Goal: Task Accomplishment & Management: Manage account settings

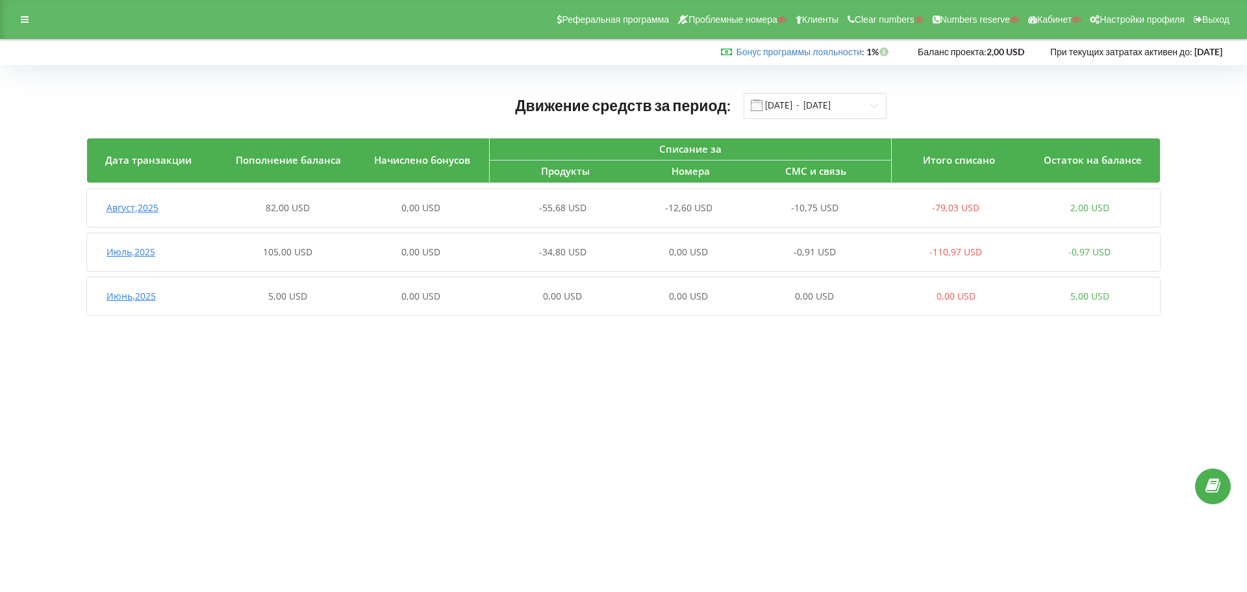
click at [173, 207] on div "Август , 2025" at bounding box center [154, 207] width 134 height 13
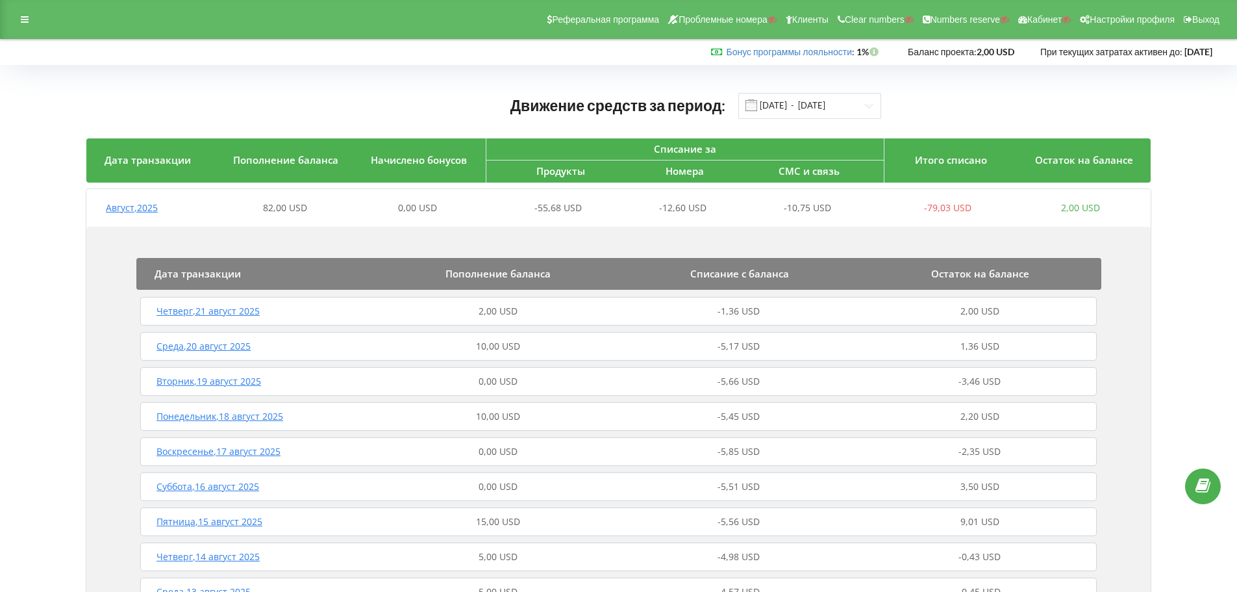
click at [338, 311] on div "Четверг , 21 август 2025" at bounding box center [257, 311] width 241 height 13
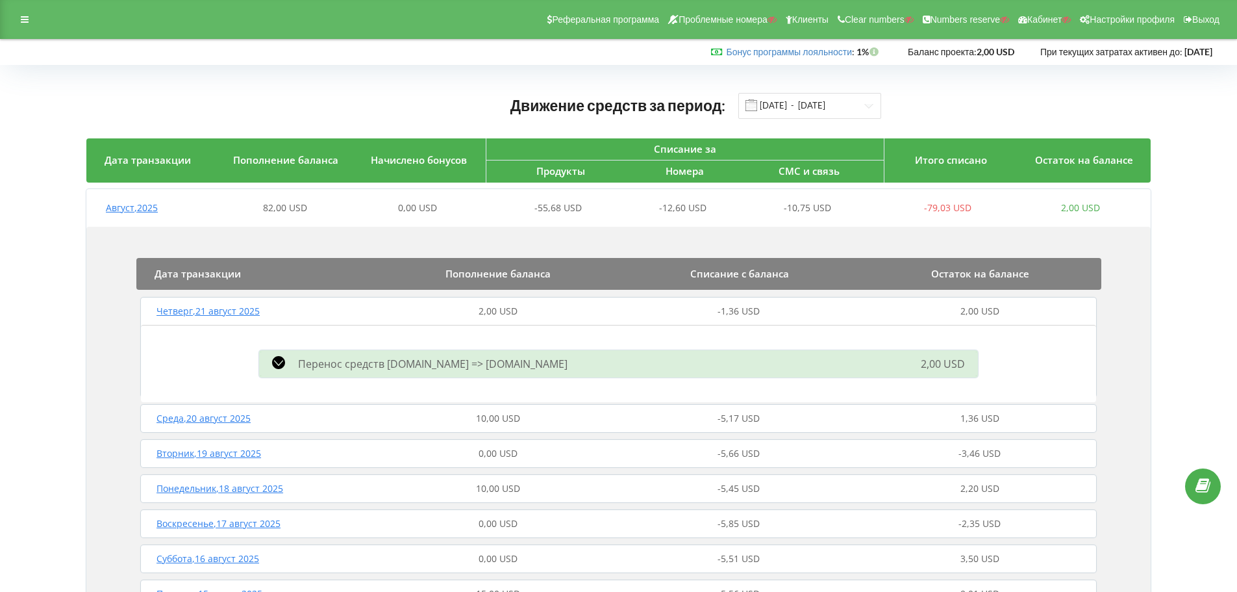
click at [336, 310] on div "Четверг , 21 август 2025" at bounding box center [257, 311] width 241 height 13
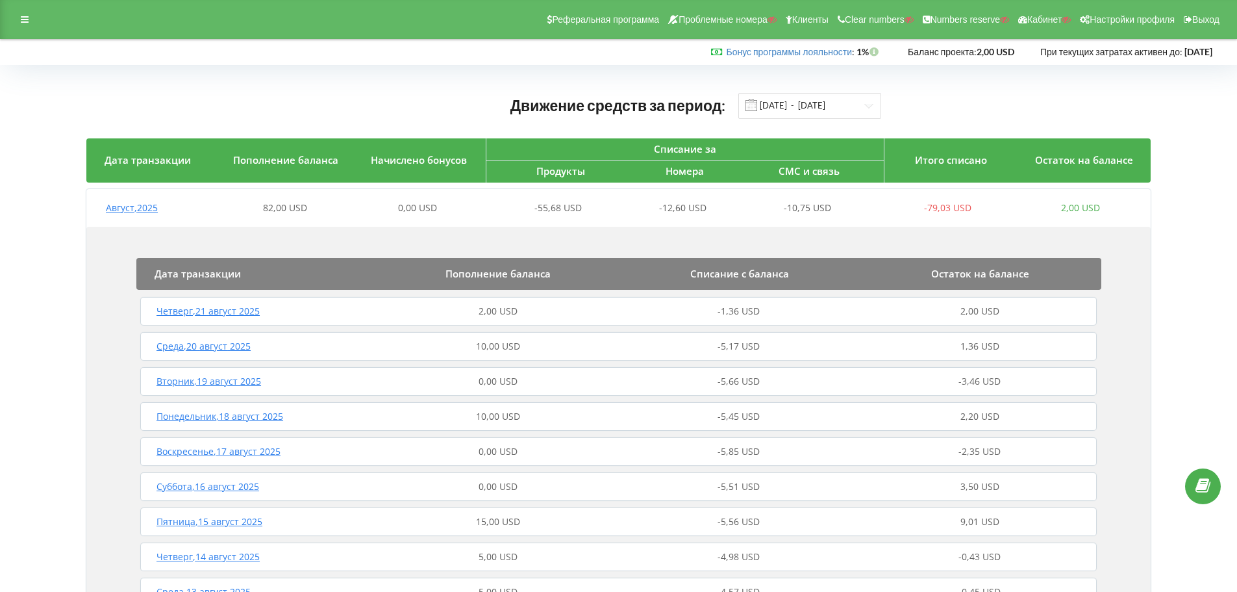
click at [334, 342] on div "Среда , 20 август 2025" at bounding box center [257, 346] width 241 height 13
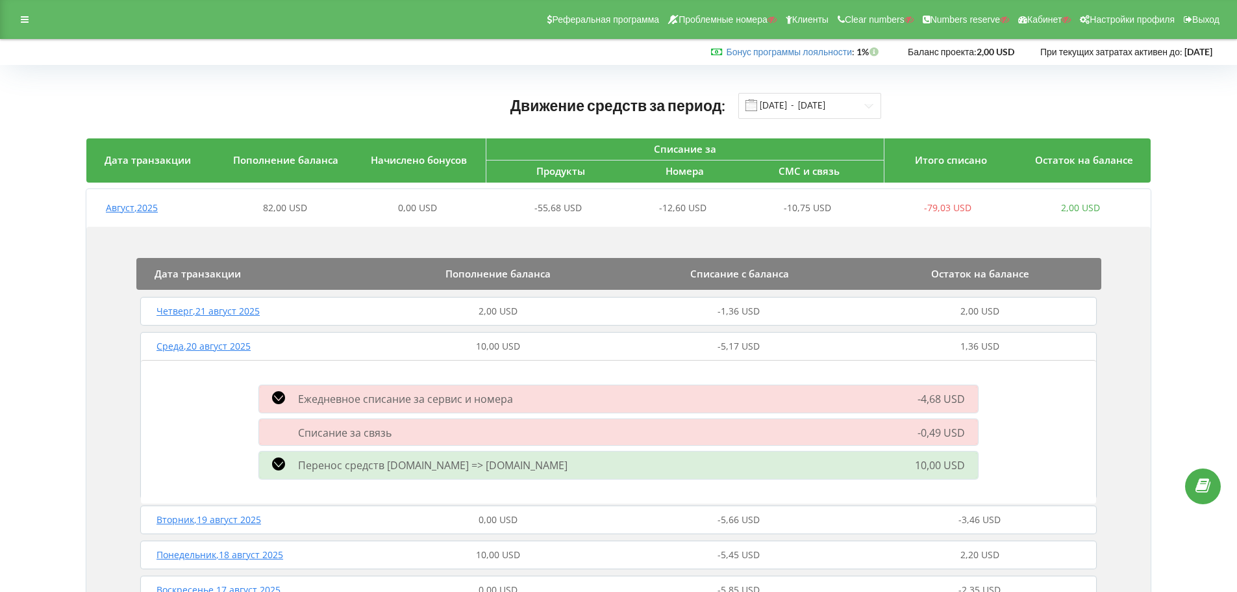
click at [458, 420] on div "Списание за связь -0,49 USD" at bounding box center [618, 432] width 735 height 32
click at [449, 432] on div "Списание за связь" at bounding box center [503, 432] width 505 height 14
click at [376, 395] on span "Ежедневное списание за сервис и номера" at bounding box center [405, 399] width 215 height 14
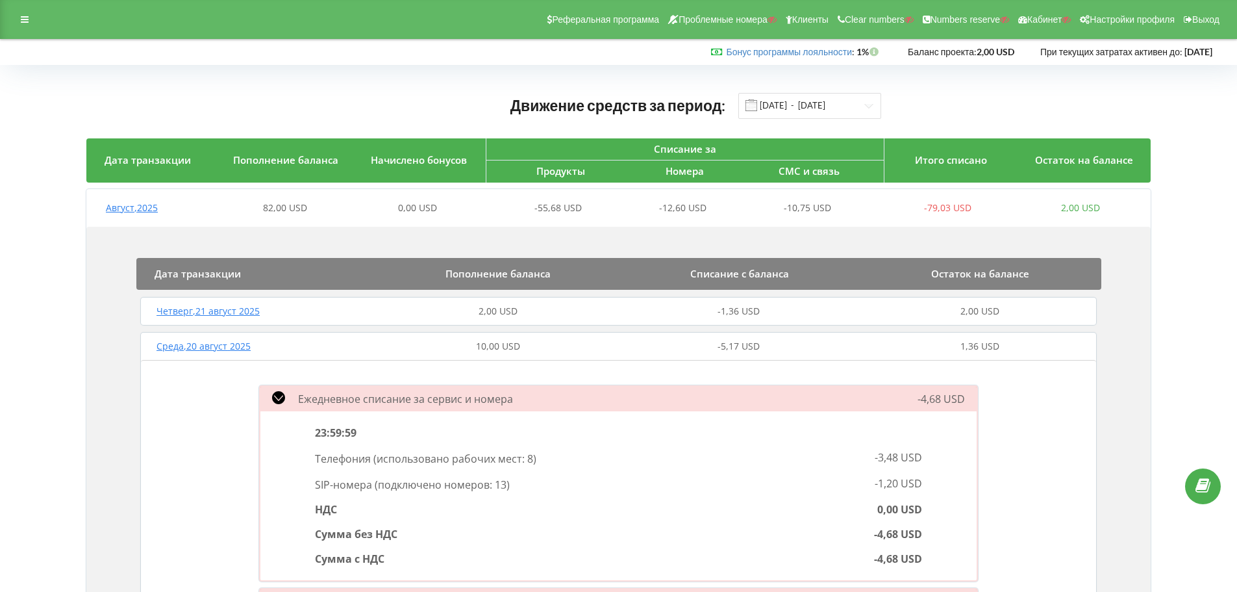
click at [373, 389] on div "Ежедневное списание за сервис и номера -4,68 USD" at bounding box center [618, 399] width 735 height 34
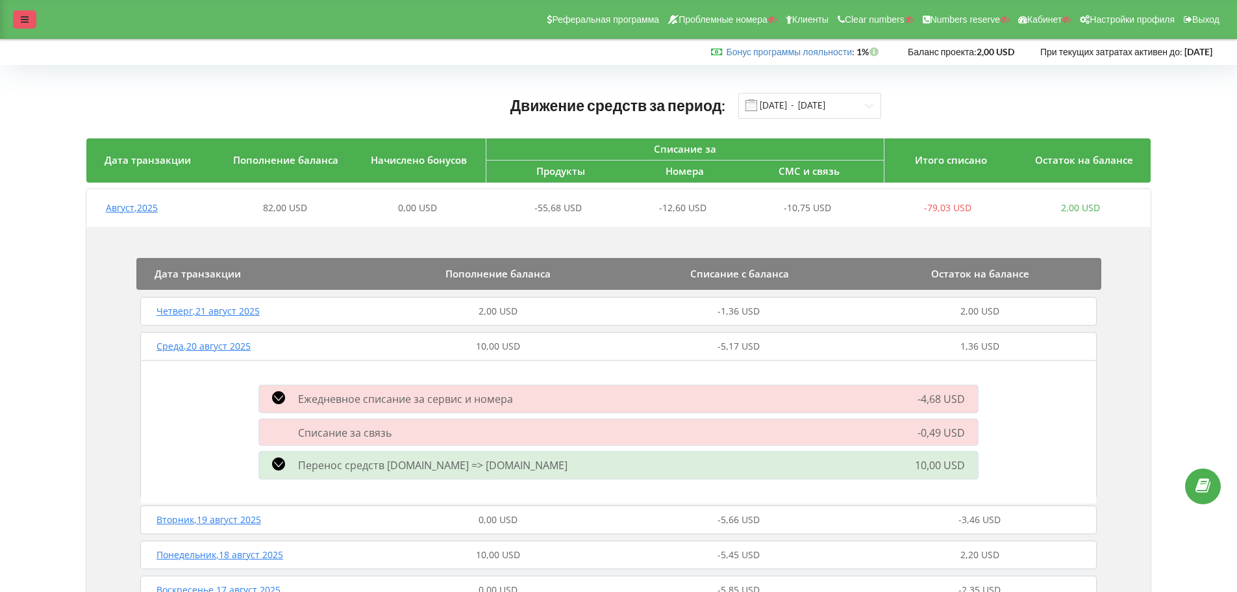
click at [14, 25] on div at bounding box center [24, 19] width 23 height 18
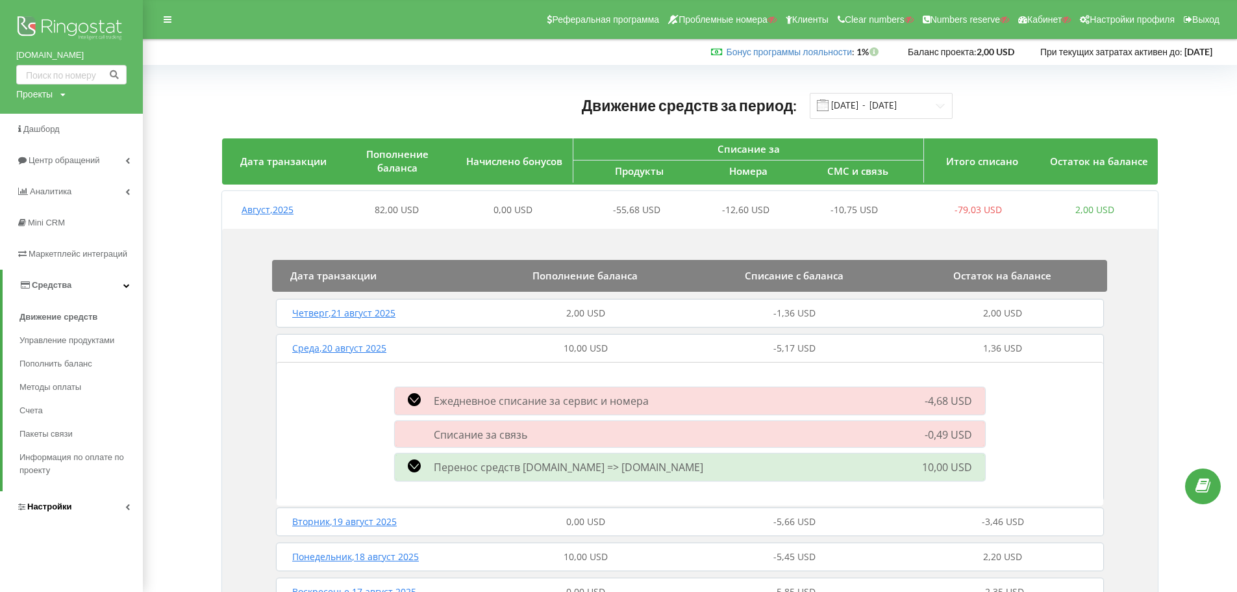
click at [29, 501] on span "Настройки" at bounding box center [44, 506] width 56 height 13
click at [49, 373] on span "Виртуальная АТС" at bounding box center [67, 379] width 75 height 13
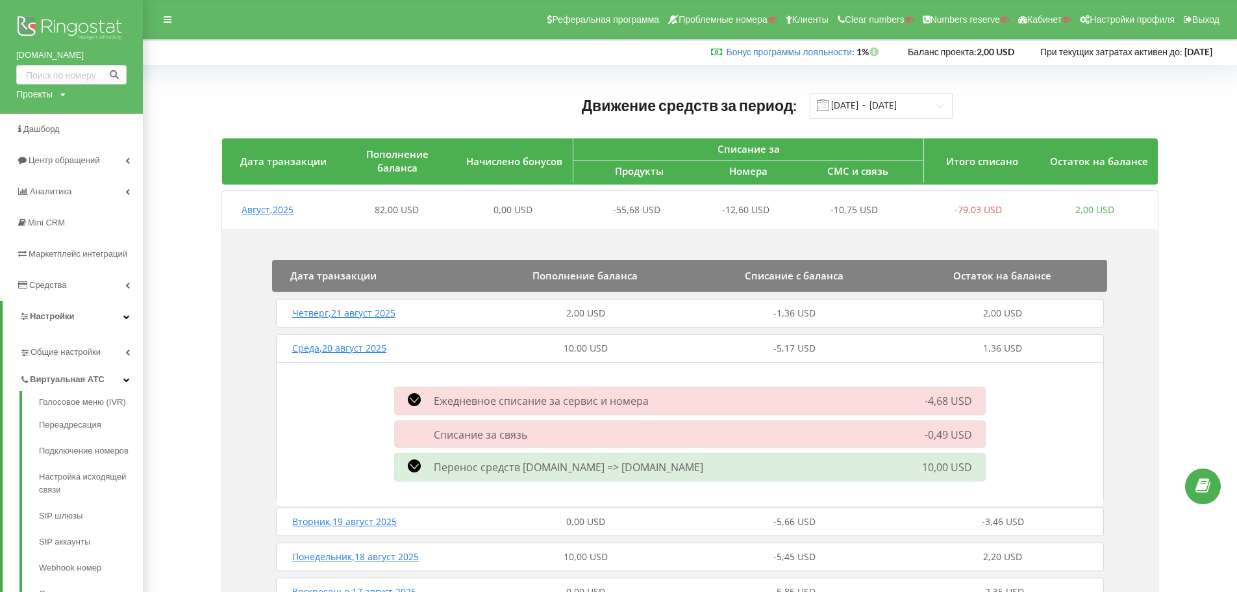
click at [73, 29] on img at bounding box center [71, 29] width 110 height 32
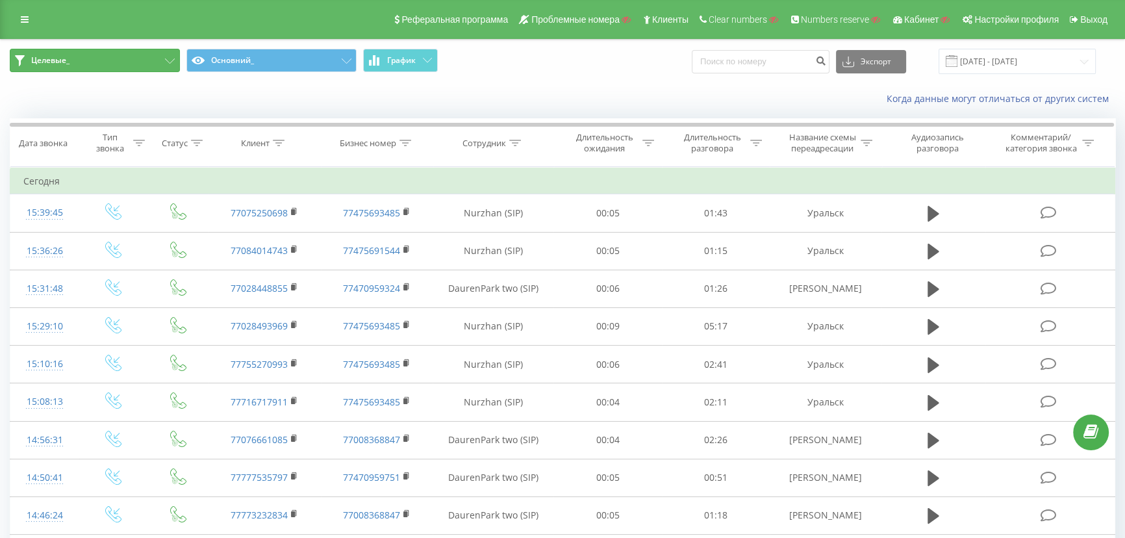
click at [97, 58] on button "Целевые_" at bounding box center [95, 60] width 170 height 23
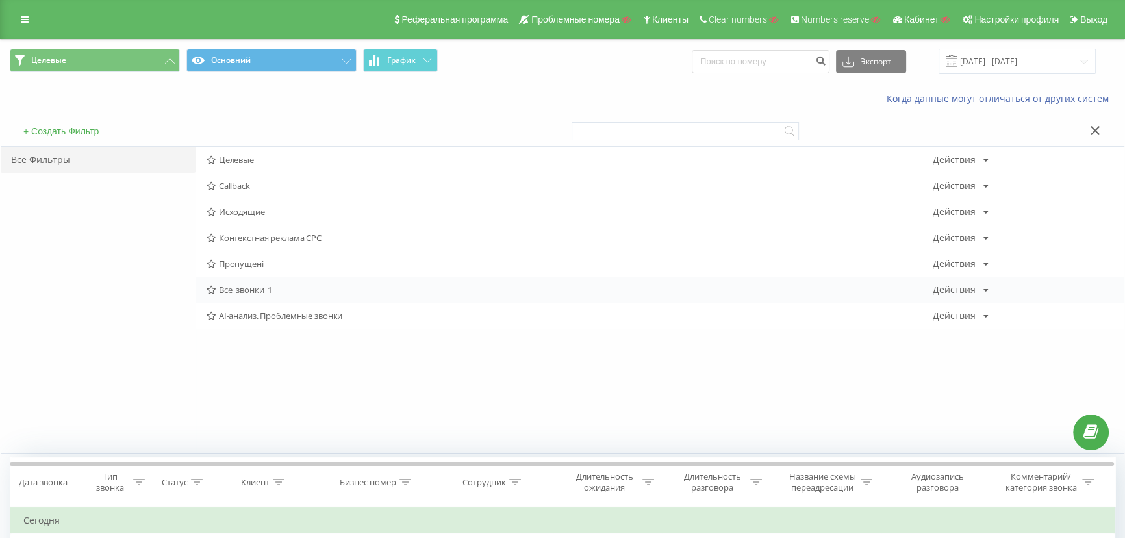
click at [247, 291] on span "Все_звонки_1" at bounding box center [570, 289] width 726 height 9
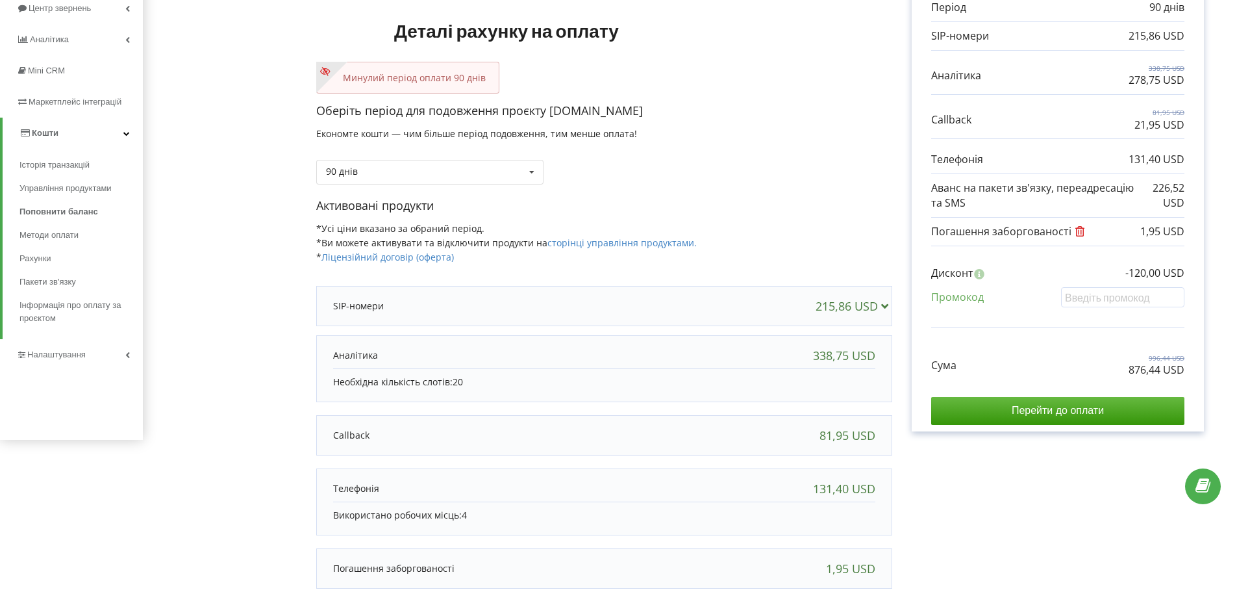
scroll to position [150, 0]
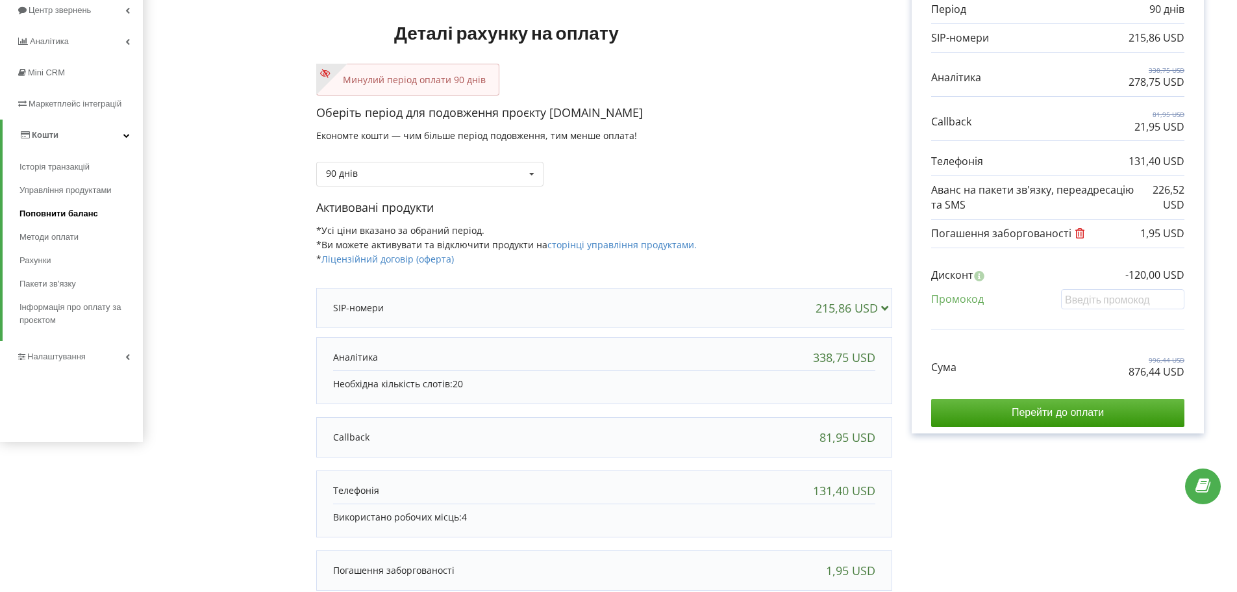
click at [65, 216] on span "Поповнити баланс" at bounding box center [58, 213] width 79 height 13
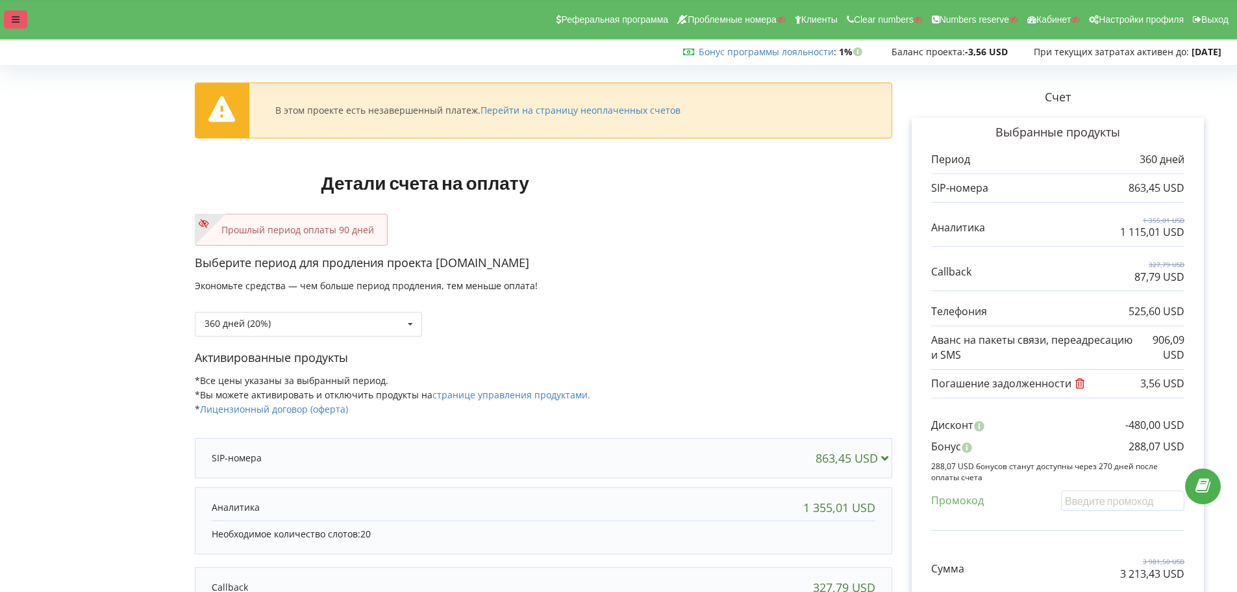
click at [9, 23] on div at bounding box center [15, 19] width 23 height 18
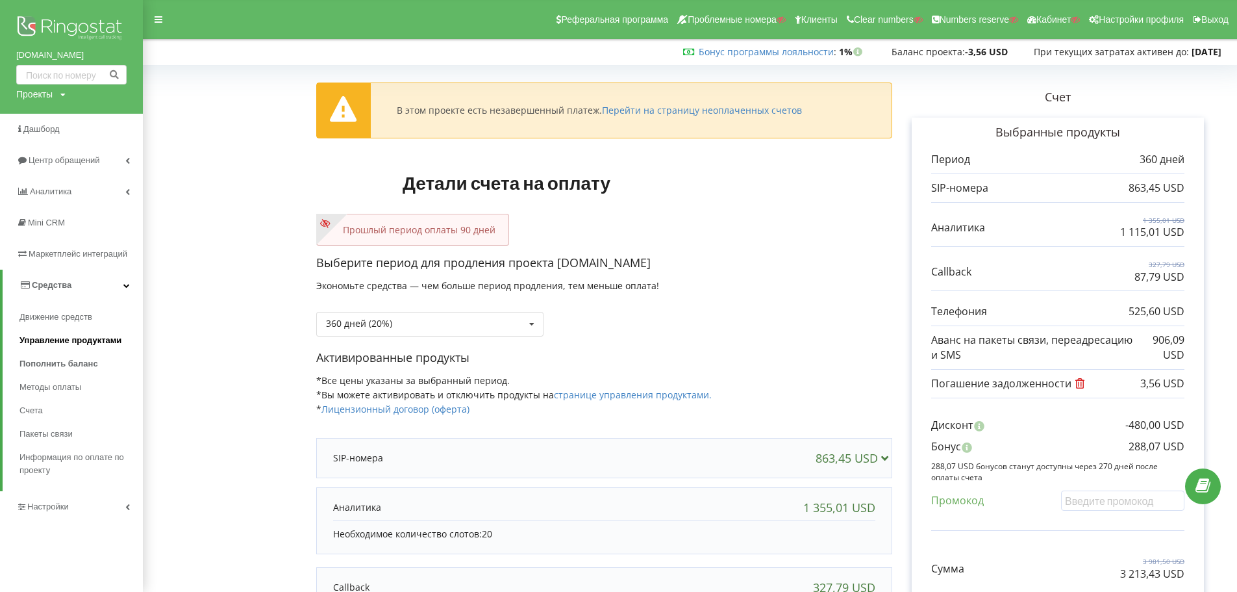
click at [53, 344] on span "Управление продуктами" at bounding box center [70, 340] width 102 height 13
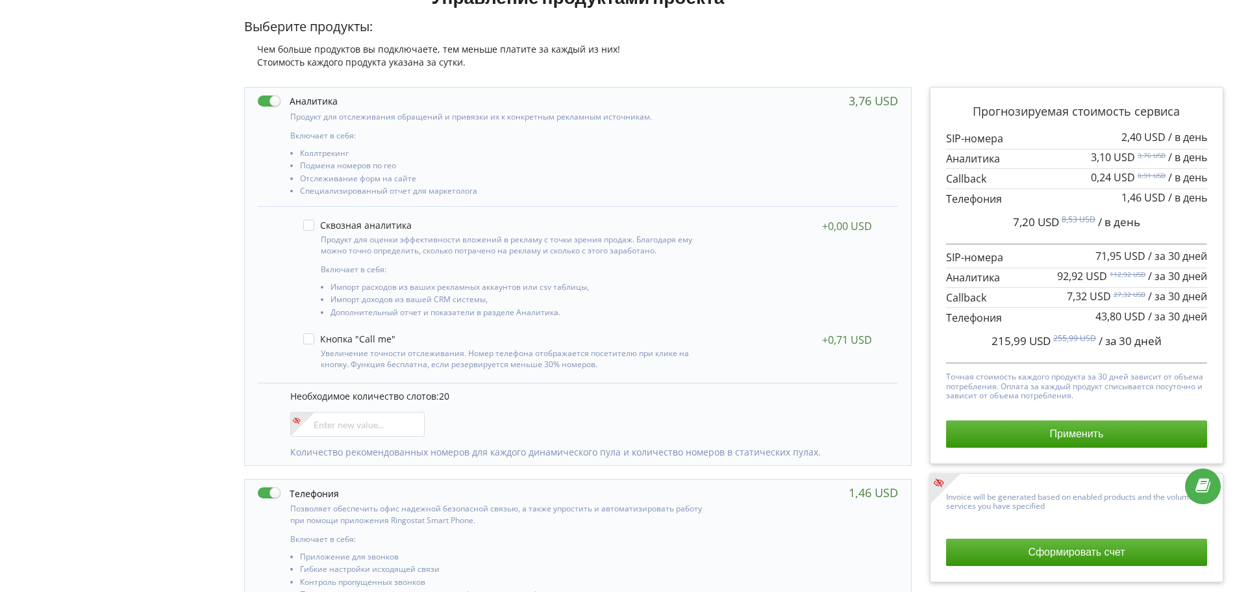
scroll to position [198, 0]
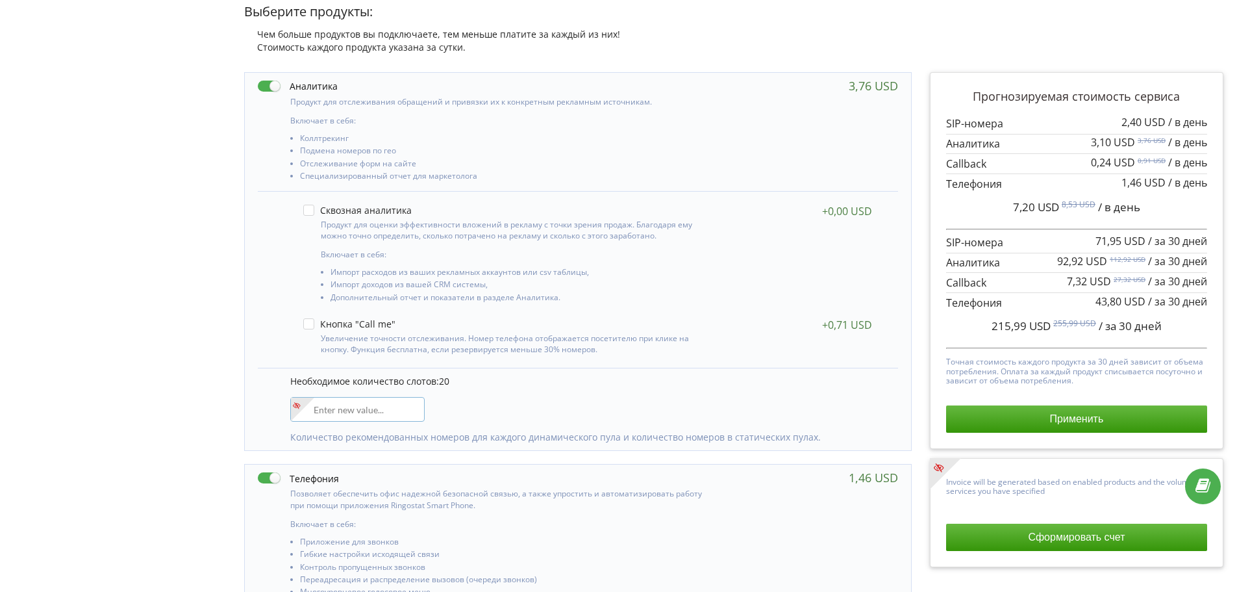
click at [357, 415] on input"] "number" at bounding box center [357, 409] width 134 height 25
click at [485, 409] on div "Необходимое количество слотов: 20 5 Количество рекомендованных номеров для кажд…" at bounding box center [578, 409] width 640 height 82
drag, startPoint x: 320, startPoint y: 411, endPoint x: 285, endPoint y: 414, distance: 34.6
click at [285, 414] on div "Необходимое количество слотов: 20 5 Количество рекомендованных номеров для кажд…" at bounding box center [578, 409] width 640 height 82
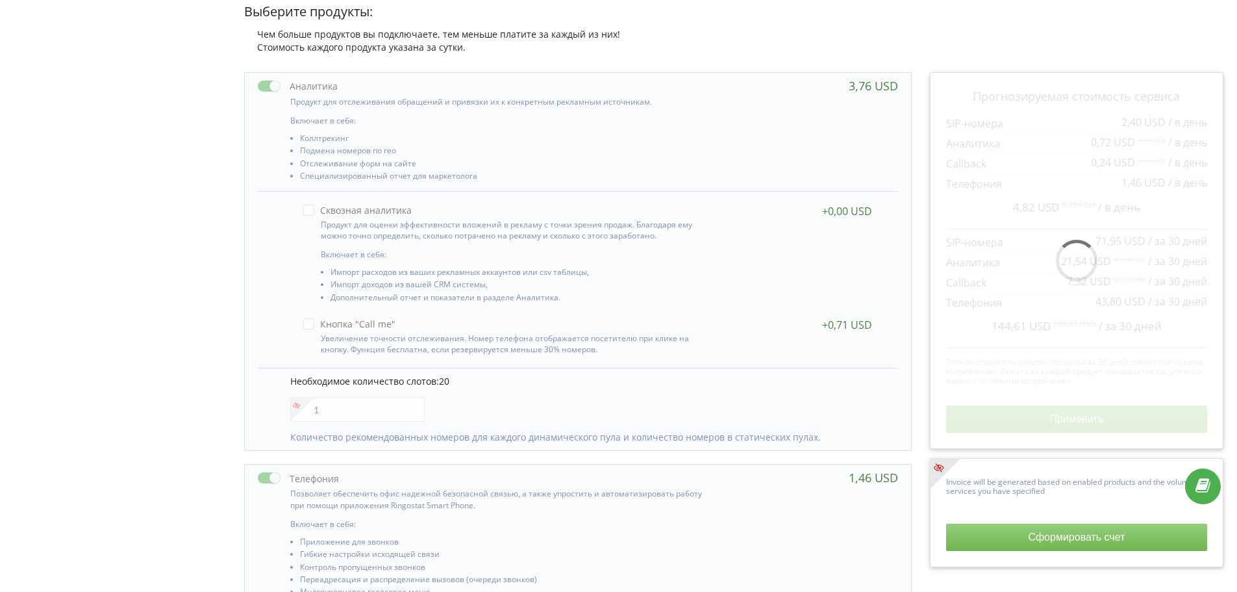
click at [526, 396] on div "Необходимое количество слотов: 20 1 Количество рекомендованных номеров для кажд…" at bounding box center [578, 409] width 640 height 82
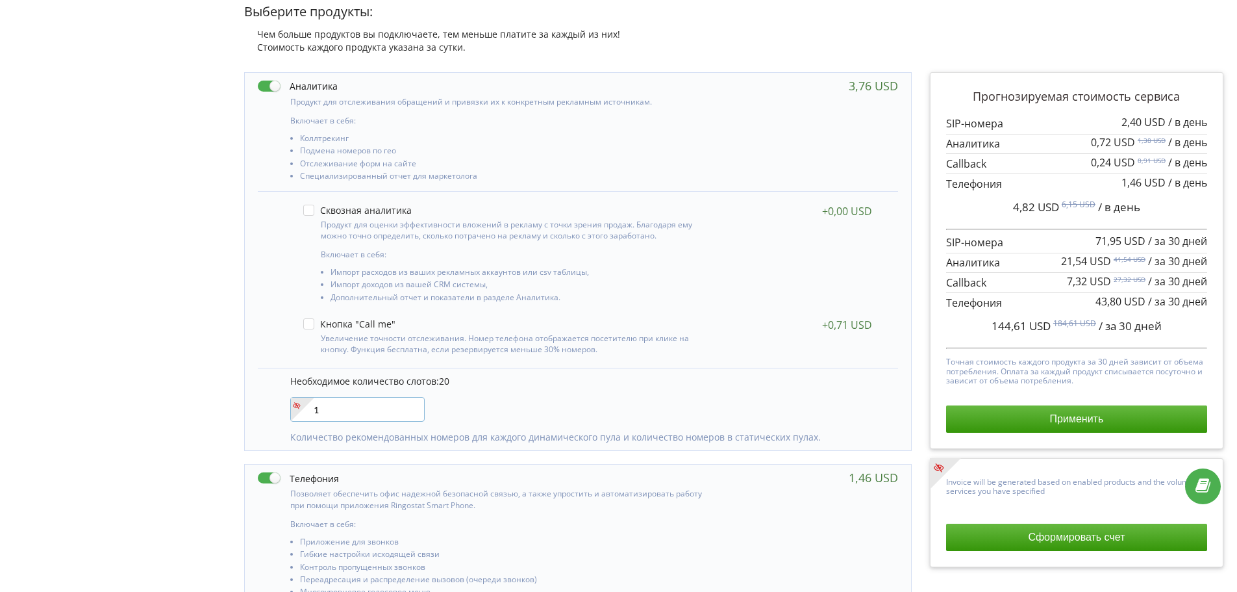
drag, startPoint x: 331, startPoint y: 409, endPoint x: 298, endPoint y: 409, distance: 32.5
click at [298, 409] on div "1" at bounding box center [357, 409] width 134 height 25
type input"] "6"
drag, startPoint x: 488, startPoint y: 408, endPoint x: 411, endPoint y: 404, distance: 78.0
click at [488, 407] on div "Необходимое количество слотов: 20 6 Количество рекомендованных номеров для кажд…" at bounding box center [578, 409] width 640 height 82
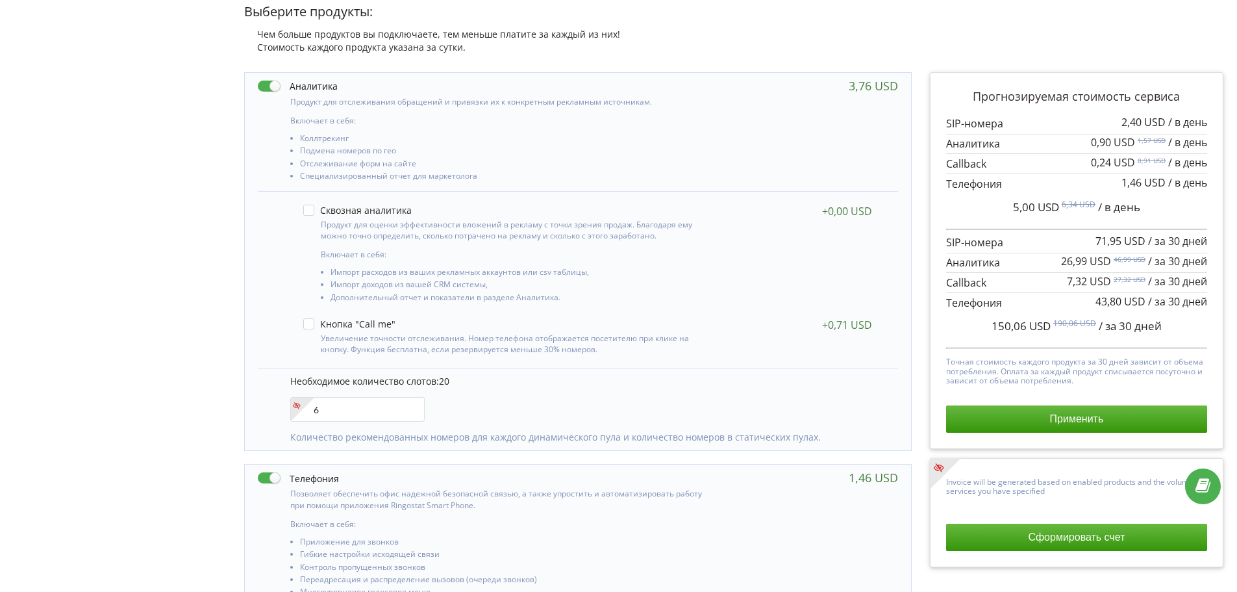
scroll to position [0, 0]
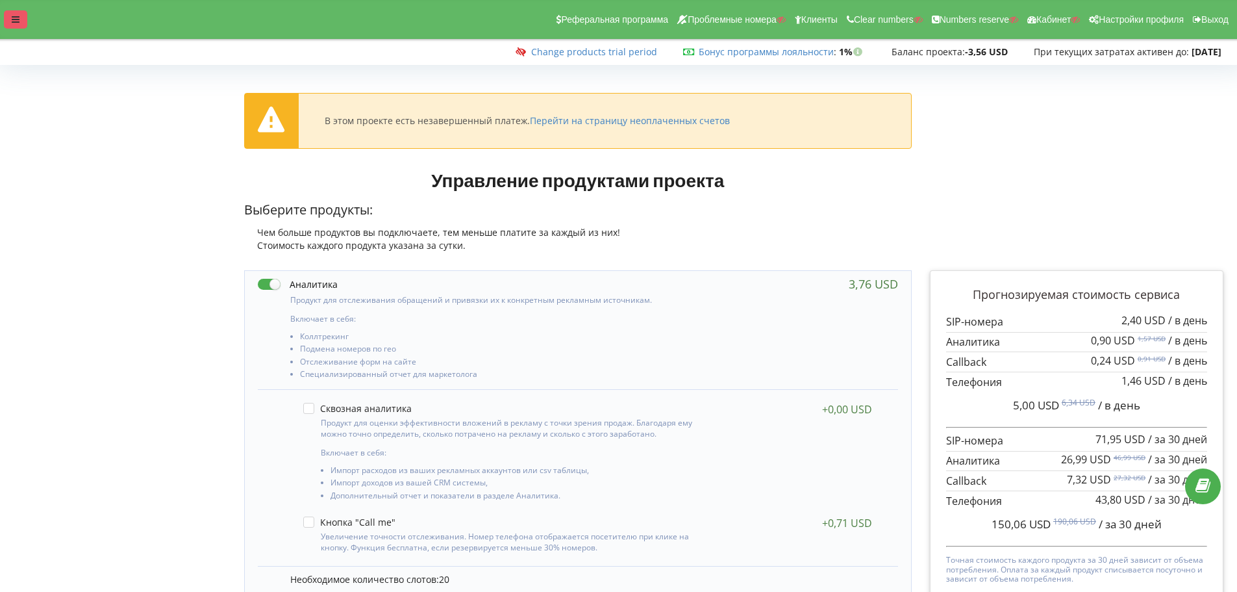
click at [19, 24] on div at bounding box center [15, 19] width 23 height 18
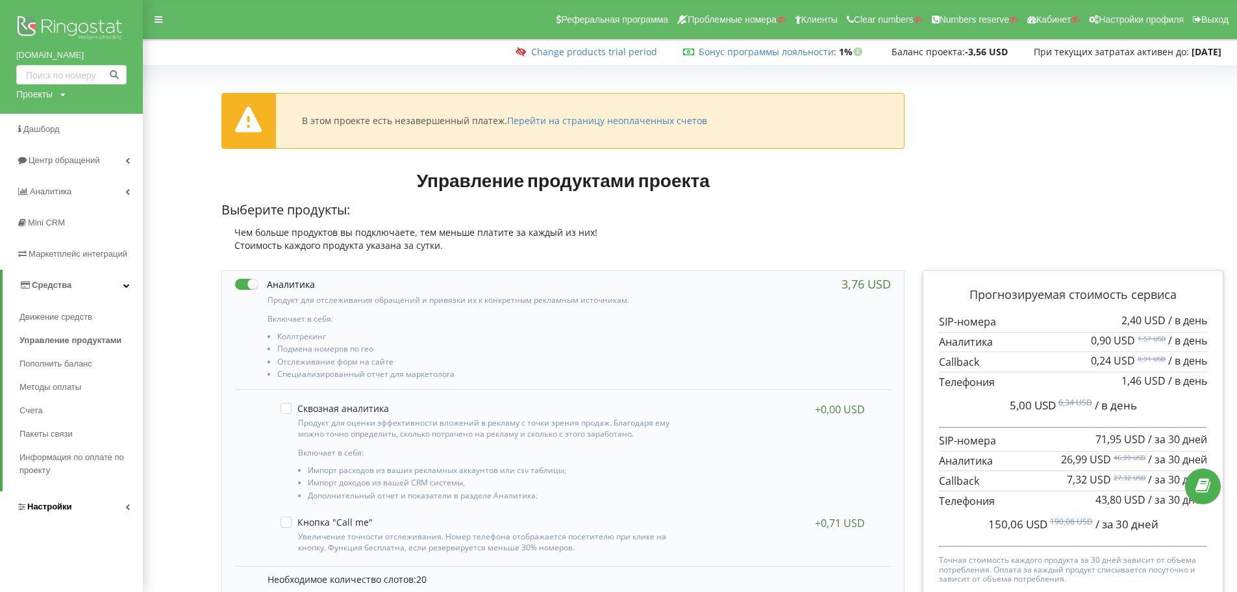
click at [34, 502] on span "Настройки" at bounding box center [49, 506] width 45 height 10
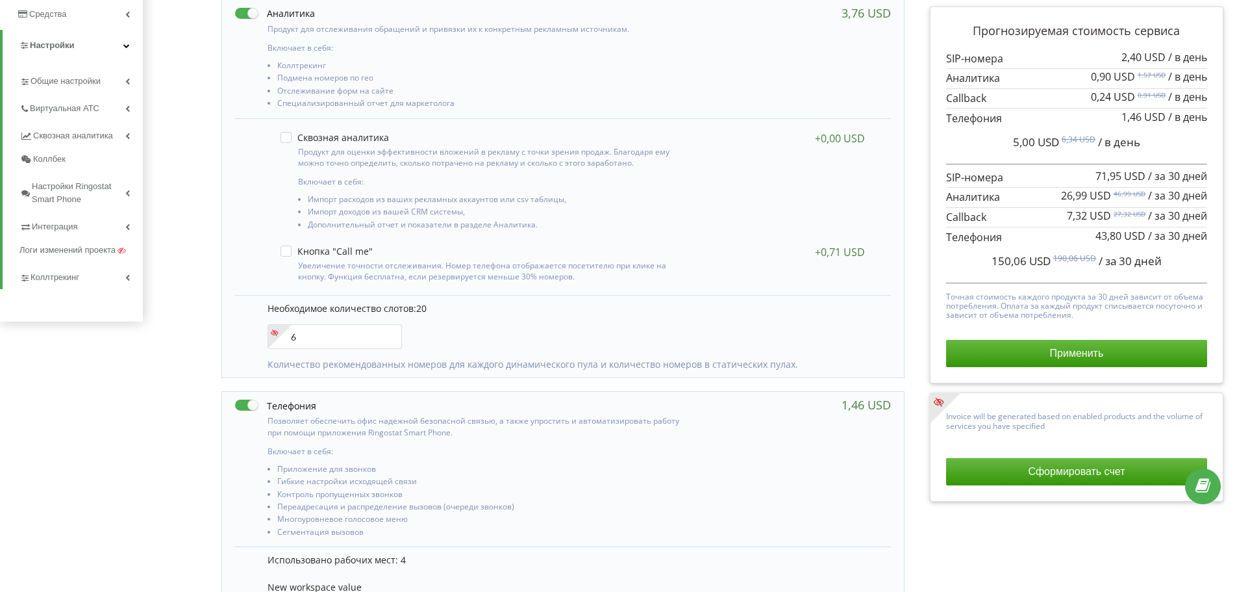
scroll to position [277, 0]
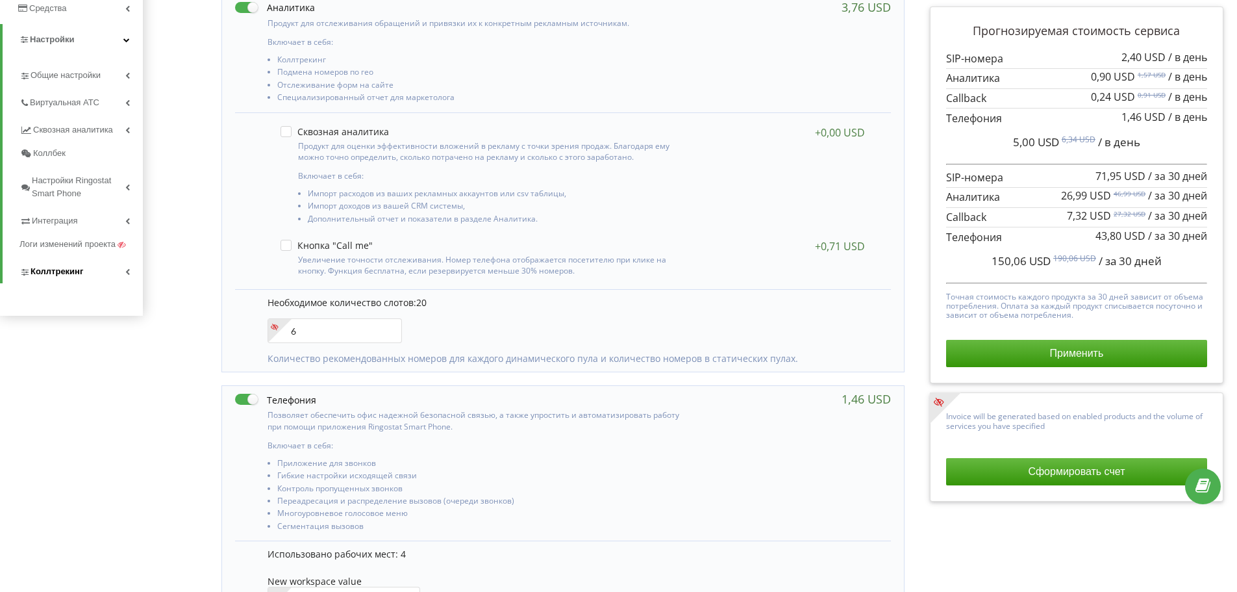
click at [57, 272] on span "Коллтрекинг" at bounding box center [57, 271] width 53 height 13
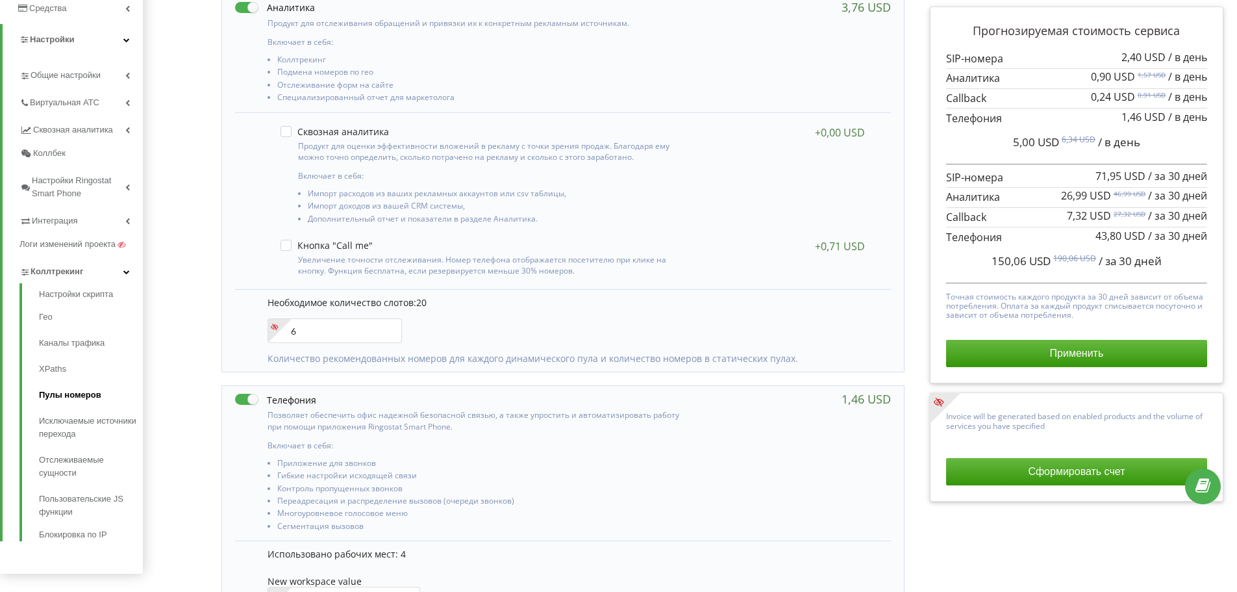
click at [48, 393] on link "Пулы номеров" at bounding box center [91, 395] width 104 height 26
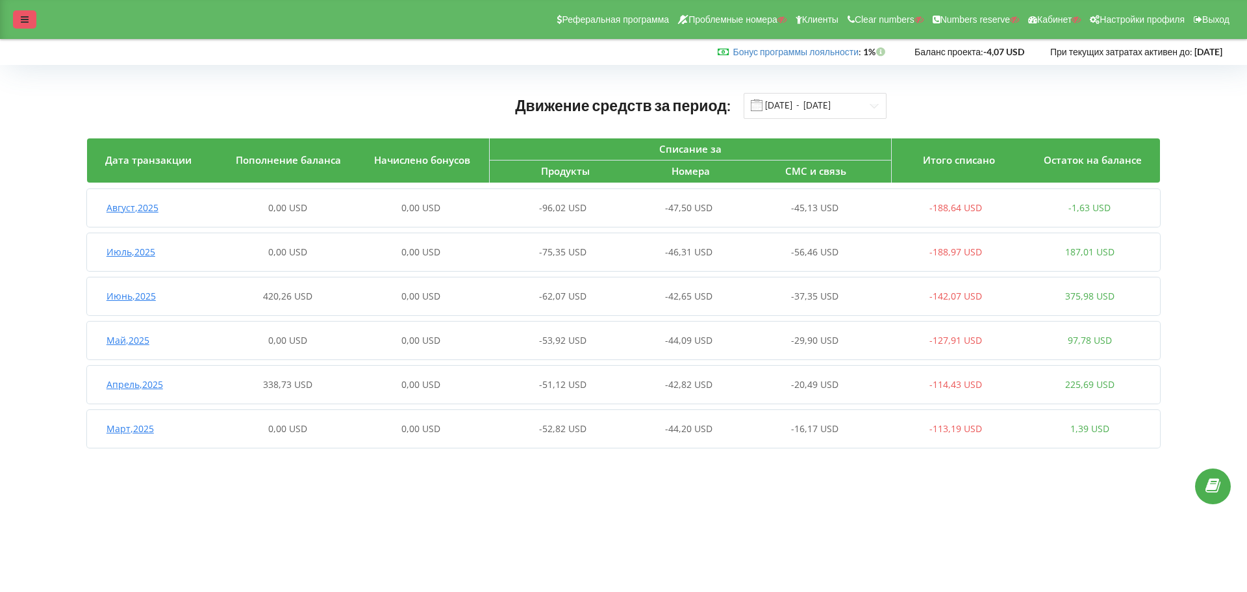
click at [32, 12] on div at bounding box center [24, 19] width 23 height 18
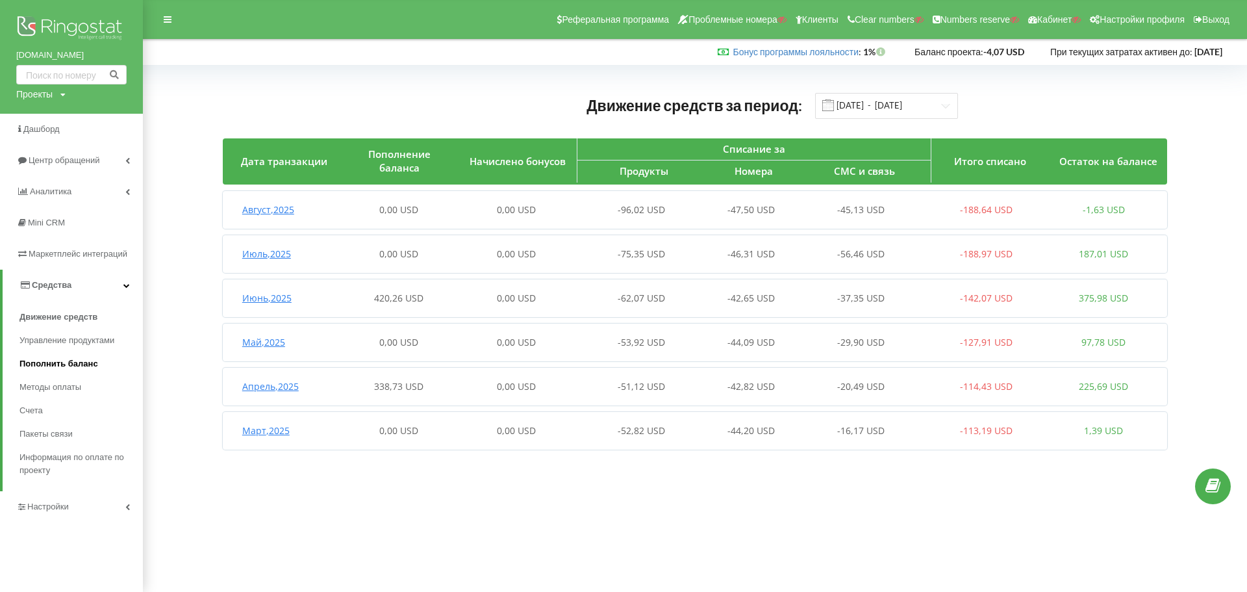
click at [34, 364] on span "Пополнить баланс" at bounding box center [58, 363] width 79 height 13
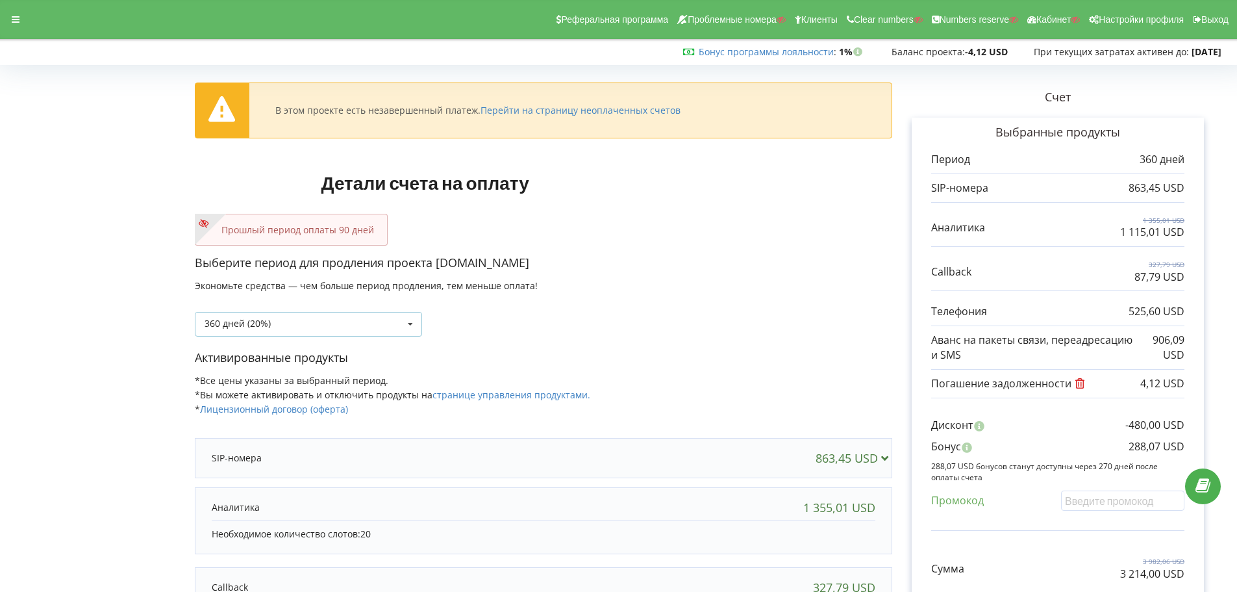
click at [338, 331] on div "360 дней (20%) Пополнить баланс без периода" at bounding box center [308, 324] width 227 height 25
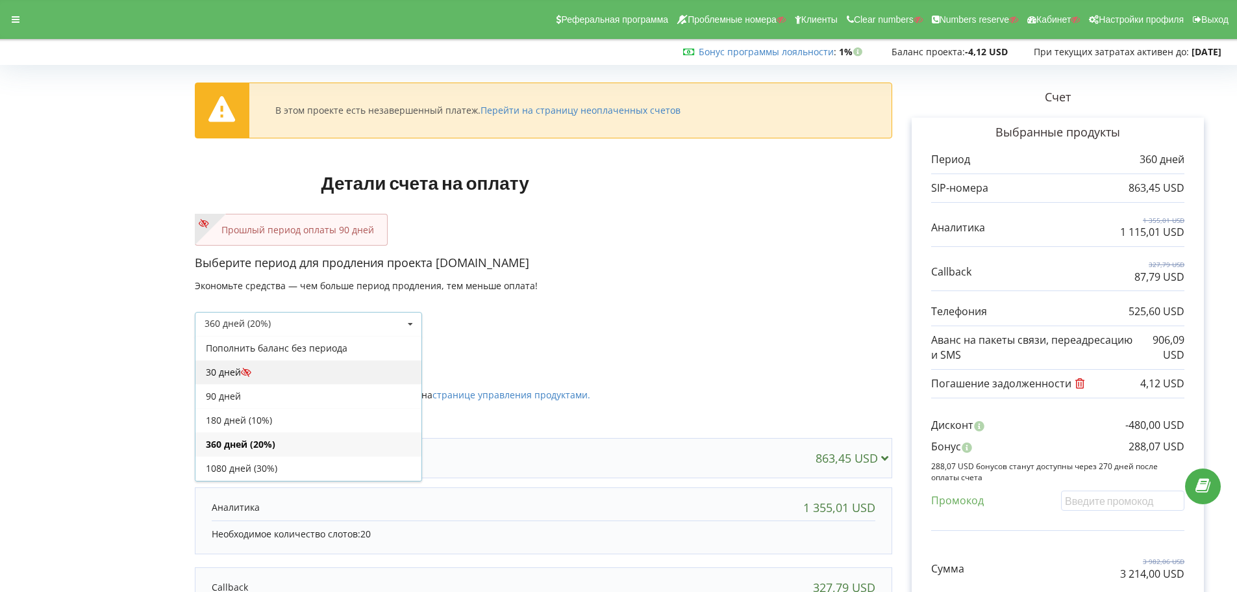
click at [259, 373] on div "30 дней" at bounding box center [309, 372] width 226 height 24
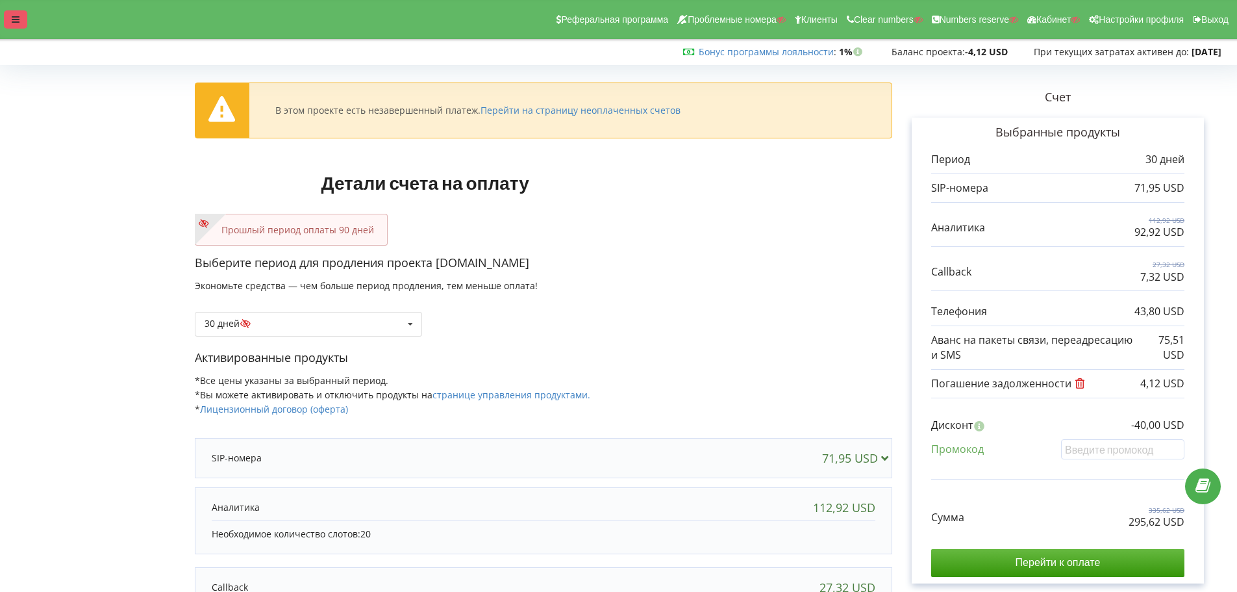
click at [14, 25] on div at bounding box center [15, 19] width 23 height 18
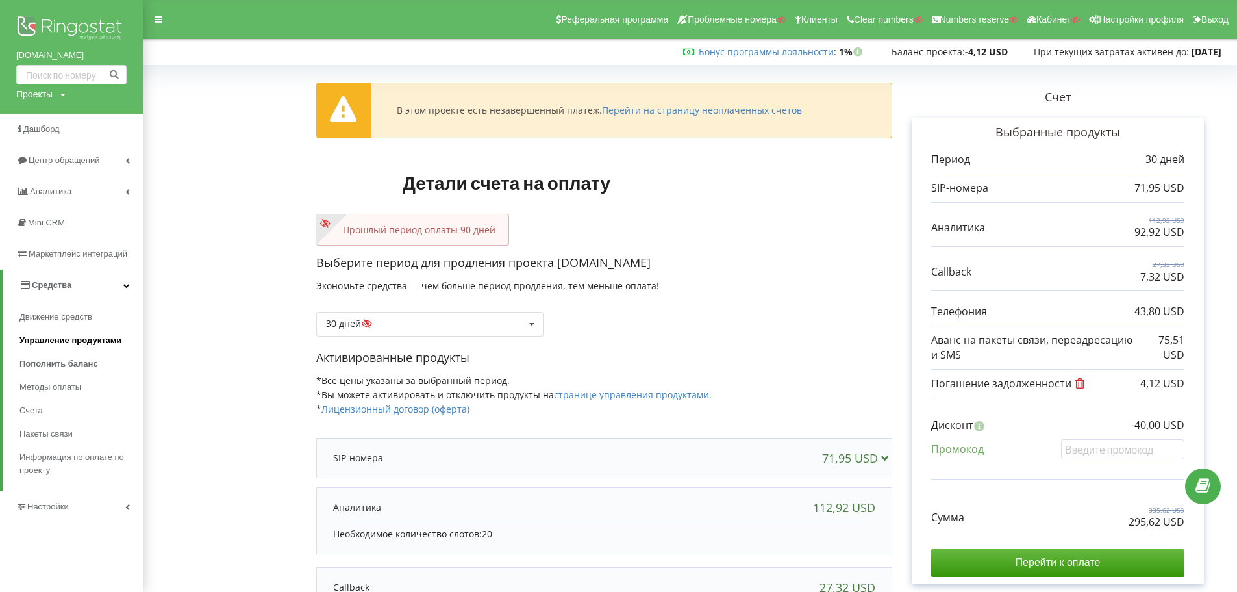
click at [56, 333] on link "Управление продуктами" at bounding box center [80, 340] width 123 height 23
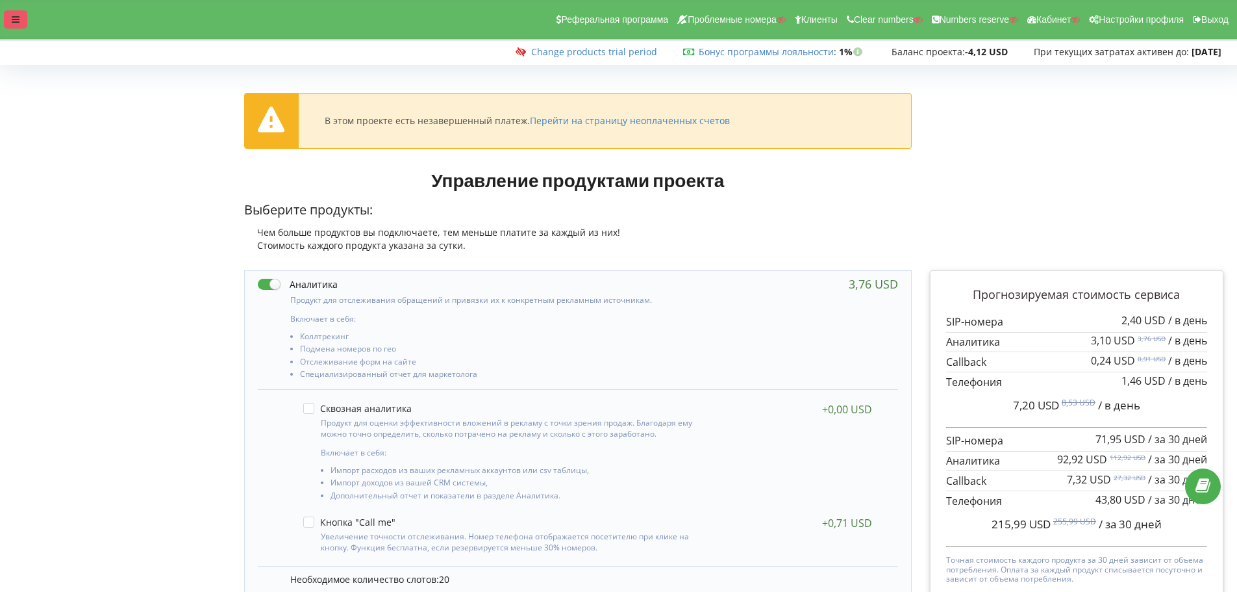
click at [22, 18] on div at bounding box center [15, 19] width 23 height 18
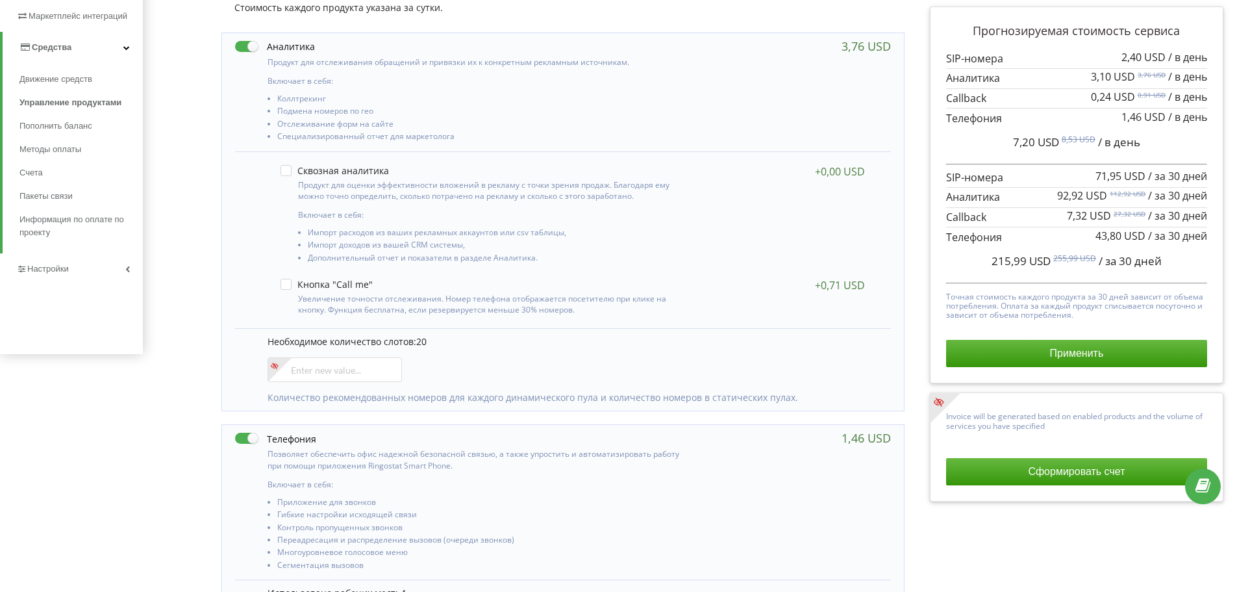
scroll to position [292, 0]
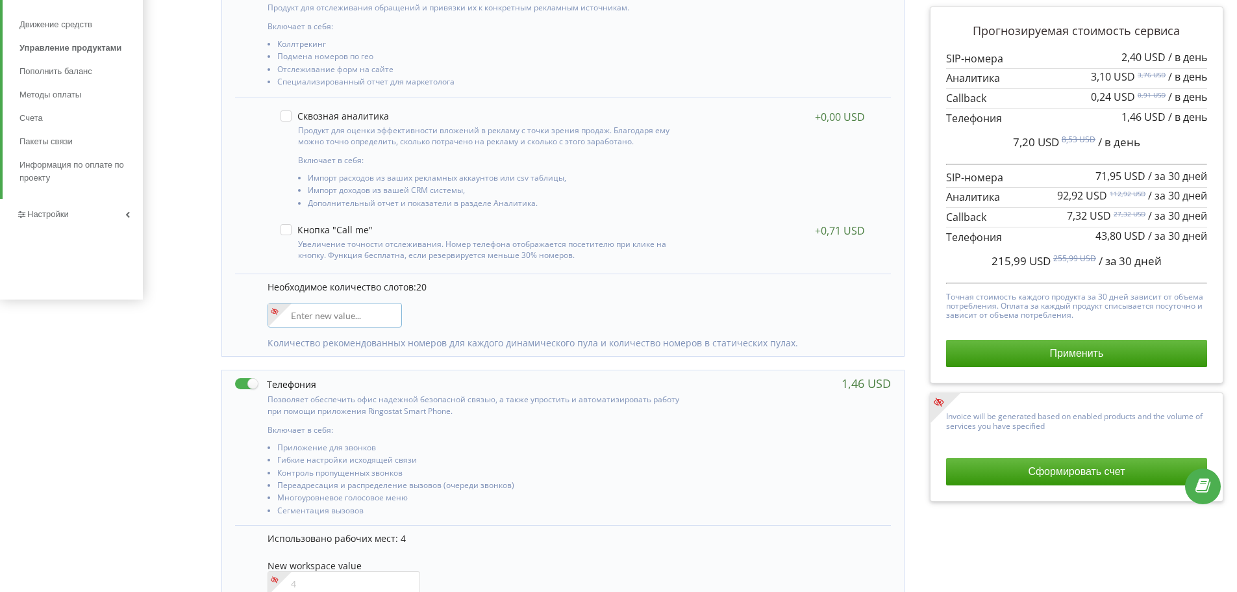
click at [323, 320] on input"] "number" at bounding box center [335, 315] width 134 height 25
type input"] "6"
type input"] "5"
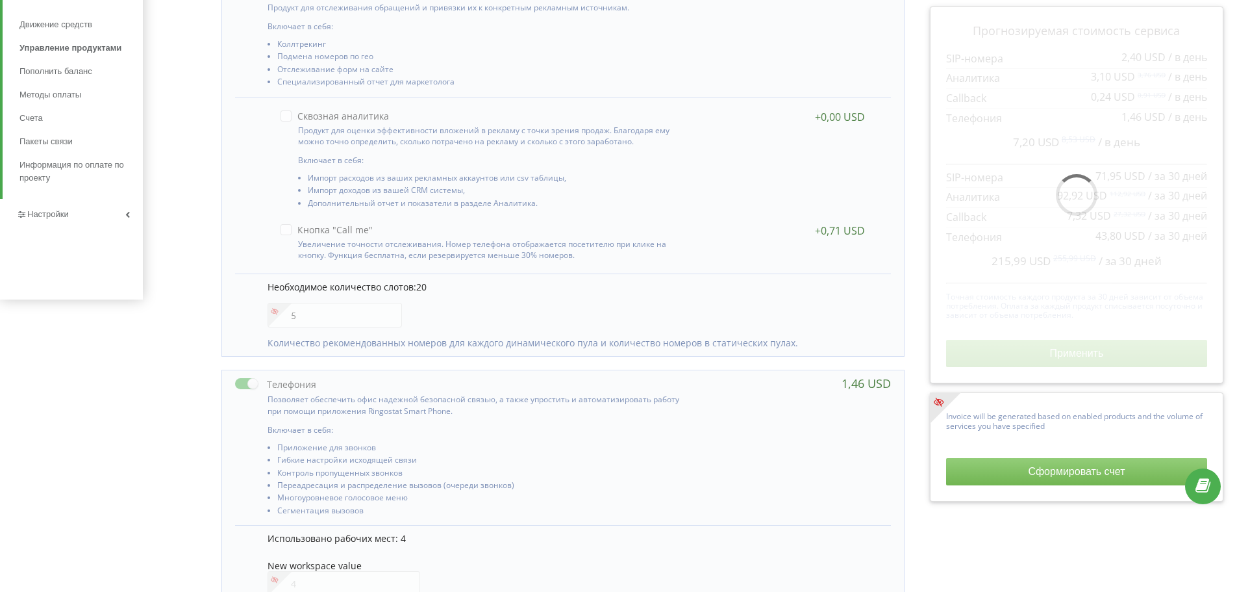
click at [445, 325] on div "Необходимое количество слотов: 20 5 Количество рекомендованных номеров для кажд…" at bounding box center [563, 314] width 656 height 82
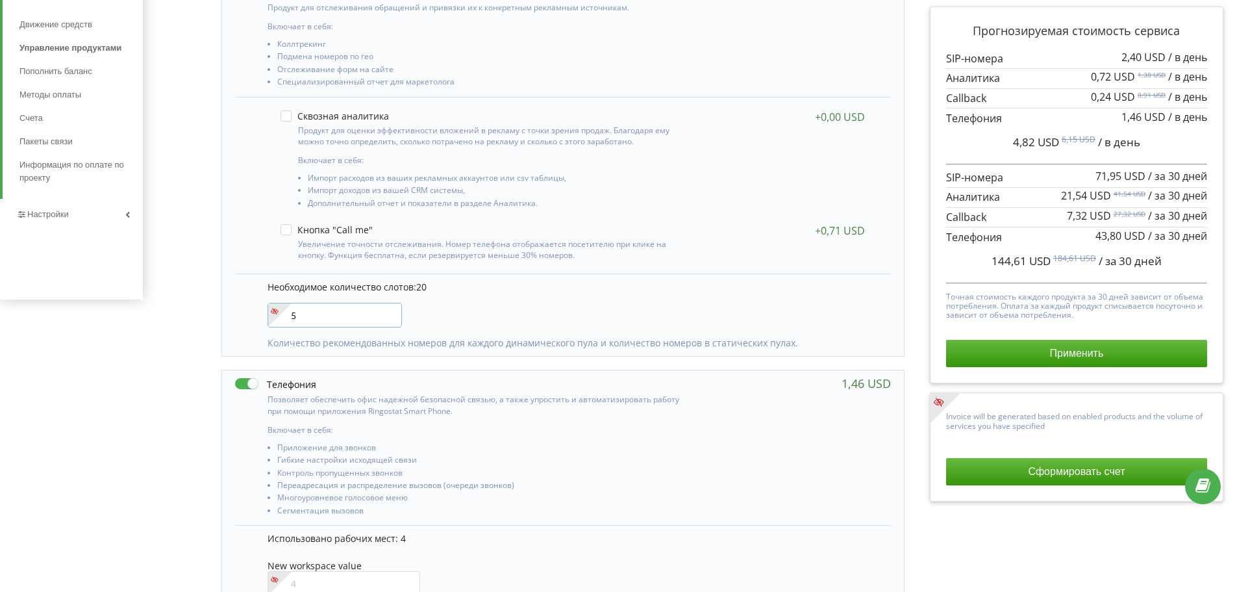
click at [323, 306] on input"] "5" at bounding box center [335, 315] width 134 height 25
type input"] "6"
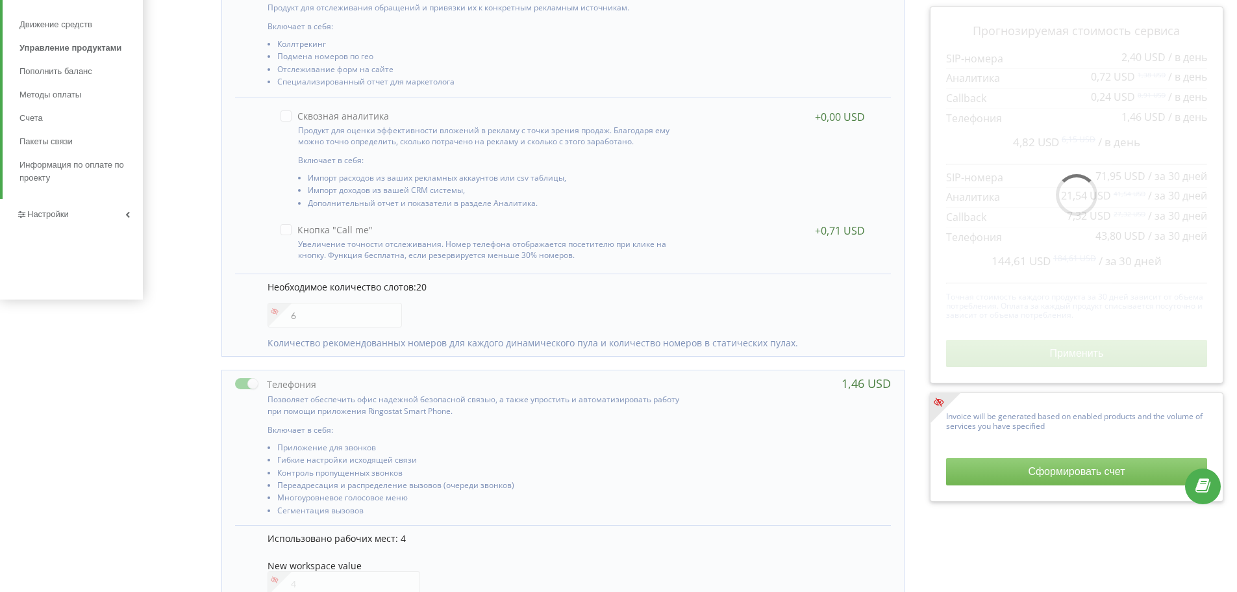
click at [562, 308] on div "Необходимое количество слотов: 20 6 Количество рекомендованных номеров для кажд…" at bounding box center [563, 314] width 656 height 82
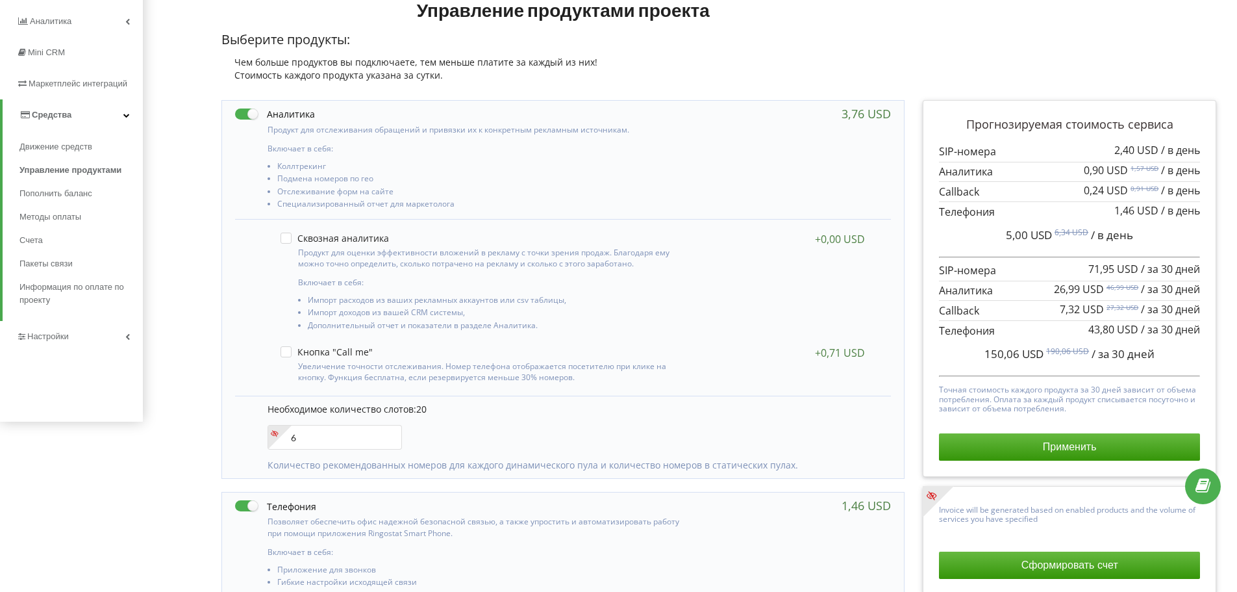
scroll to position [0, 0]
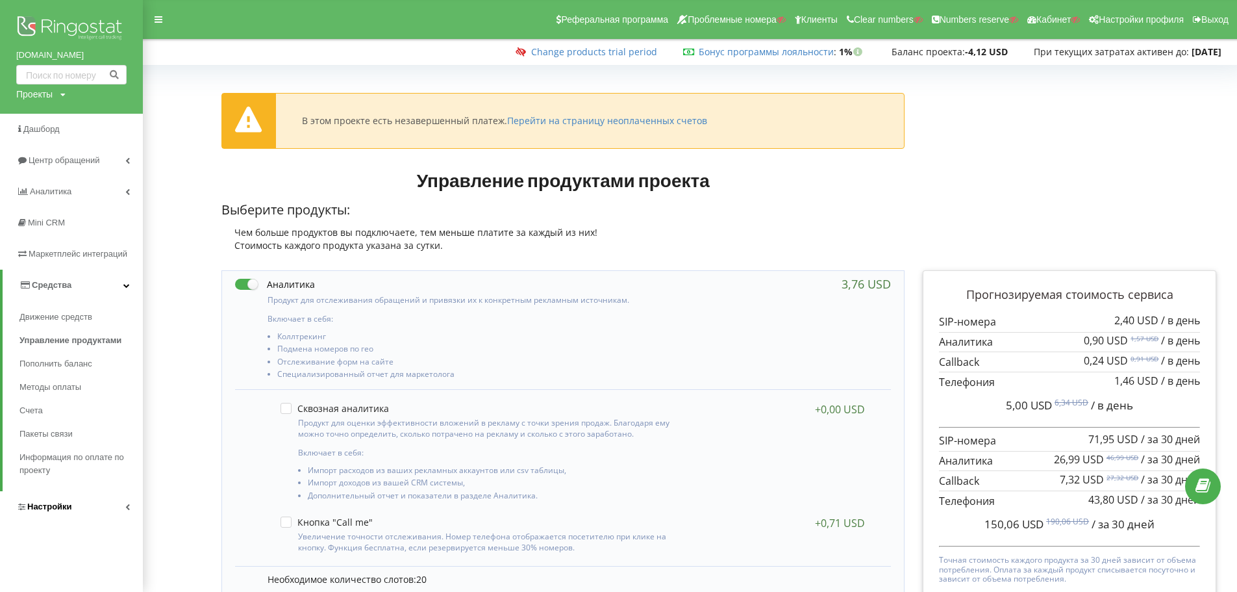
click at [38, 501] on span "Настройки" at bounding box center [49, 506] width 45 height 10
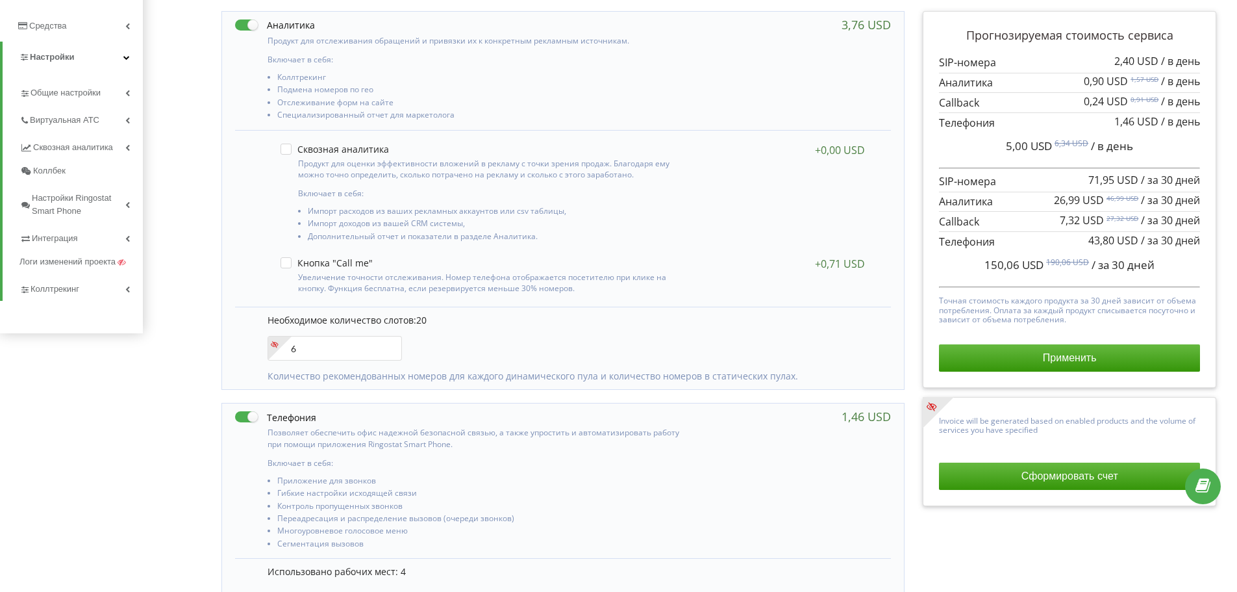
scroll to position [275, 0]
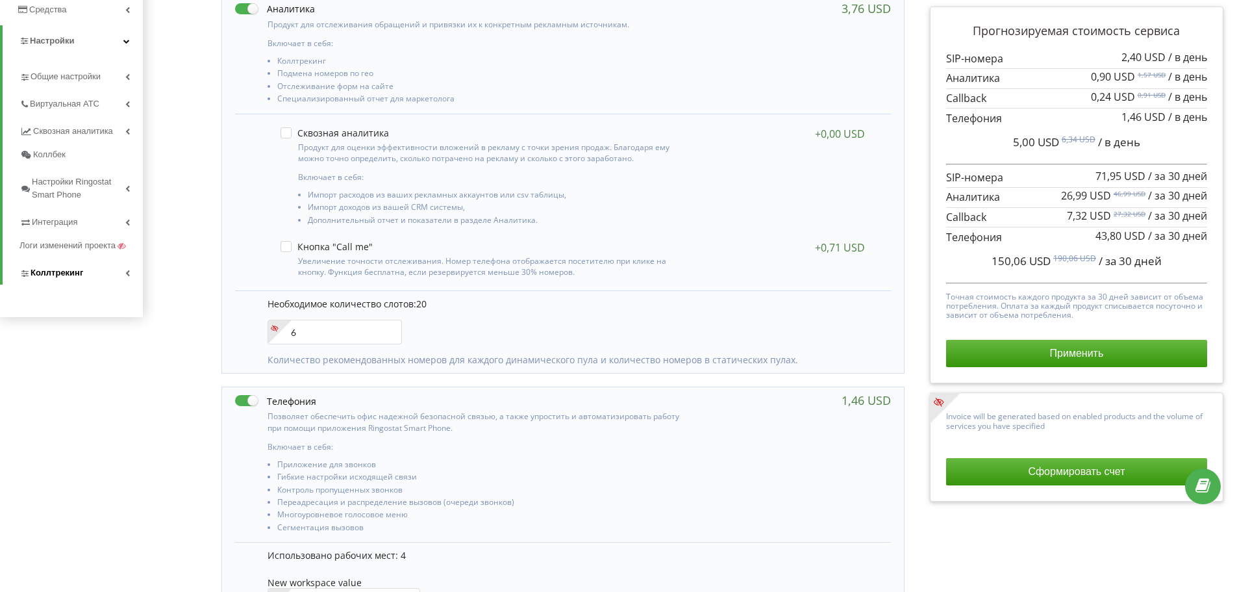
click at [45, 269] on span "Коллтрекинг" at bounding box center [57, 272] width 53 height 13
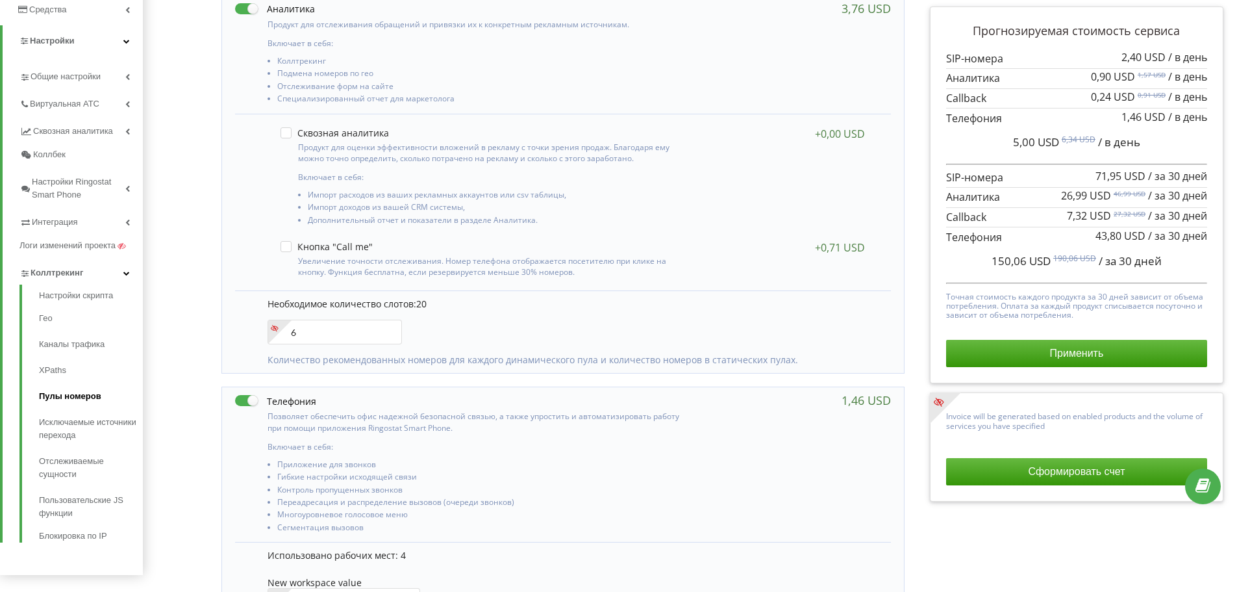
click at [49, 399] on link "Пулы номеров" at bounding box center [91, 396] width 104 height 26
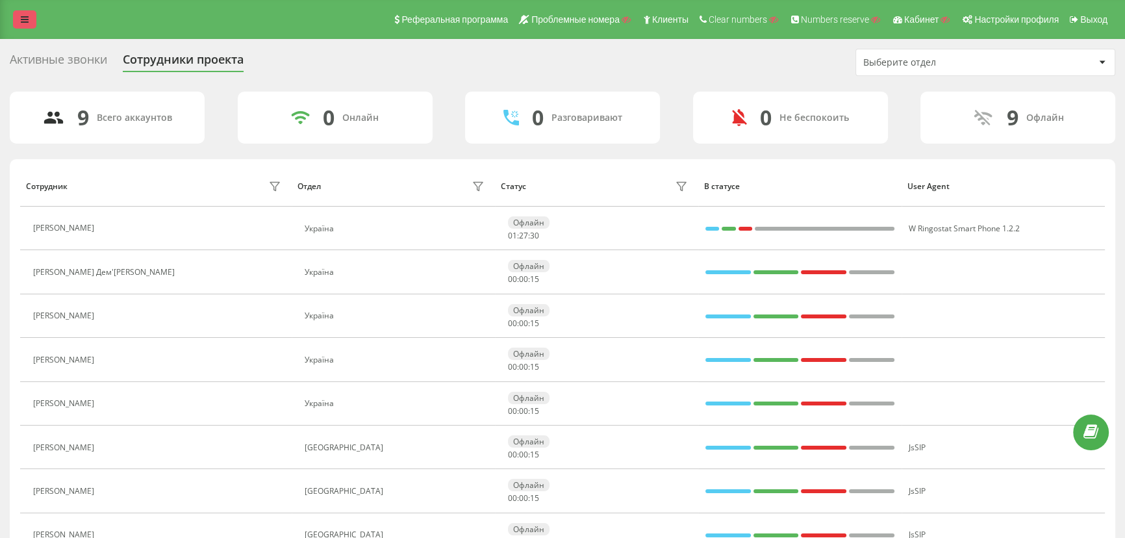
drag, startPoint x: 17, startPoint y: 29, endPoint x: 34, endPoint y: 24, distance: 17.7
click at [28, 26] on div "Реферальная программа Проблемные номера Клиенты Clear numbers Numbers reserve К…" at bounding box center [562, 19] width 1125 height 39
click at [32, 24] on link at bounding box center [24, 19] width 23 height 18
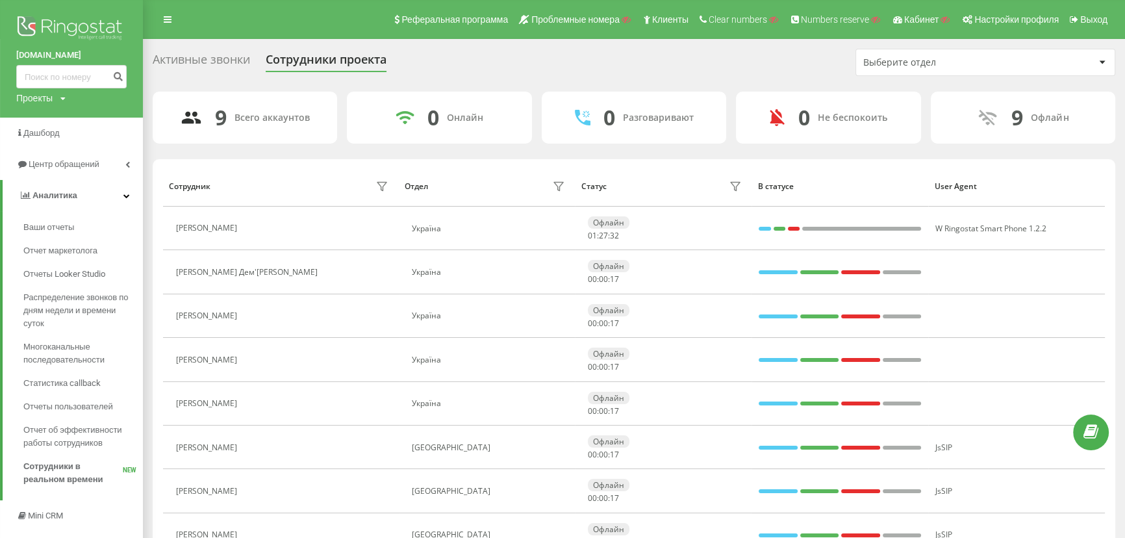
drag, startPoint x: 1124, startPoint y: 307, endPoint x: 1133, endPoint y: 346, distance: 40.5
click at [1124, 346] on html "[DOMAIN_NAME] Проекты Поиск Дашборд Центр обращений Аналитика Ваши отчеты Отчет…" at bounding box center [562, 269] width 1125 height 538
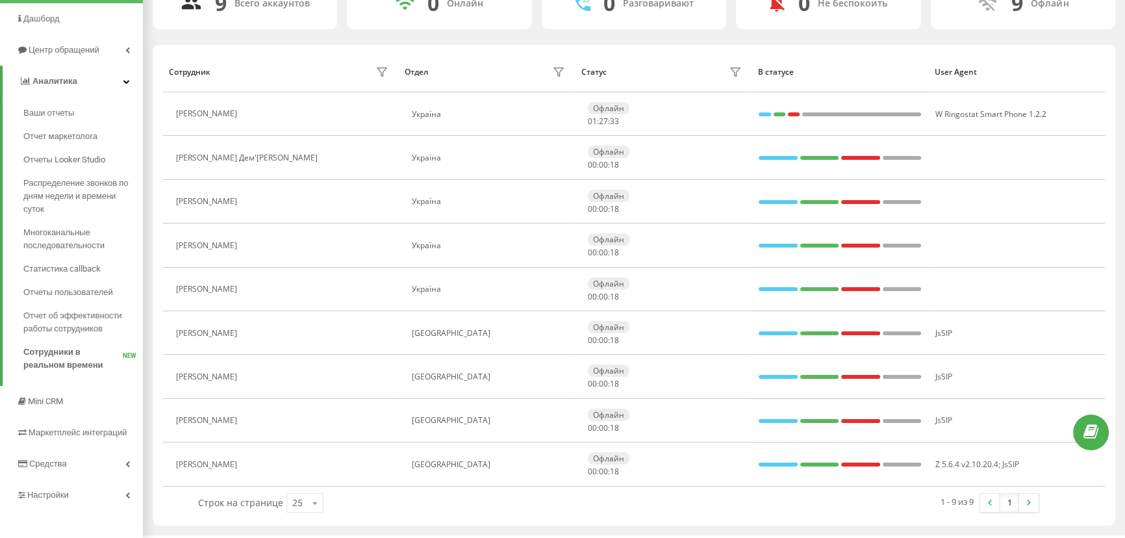
scroll to position [120, 0]
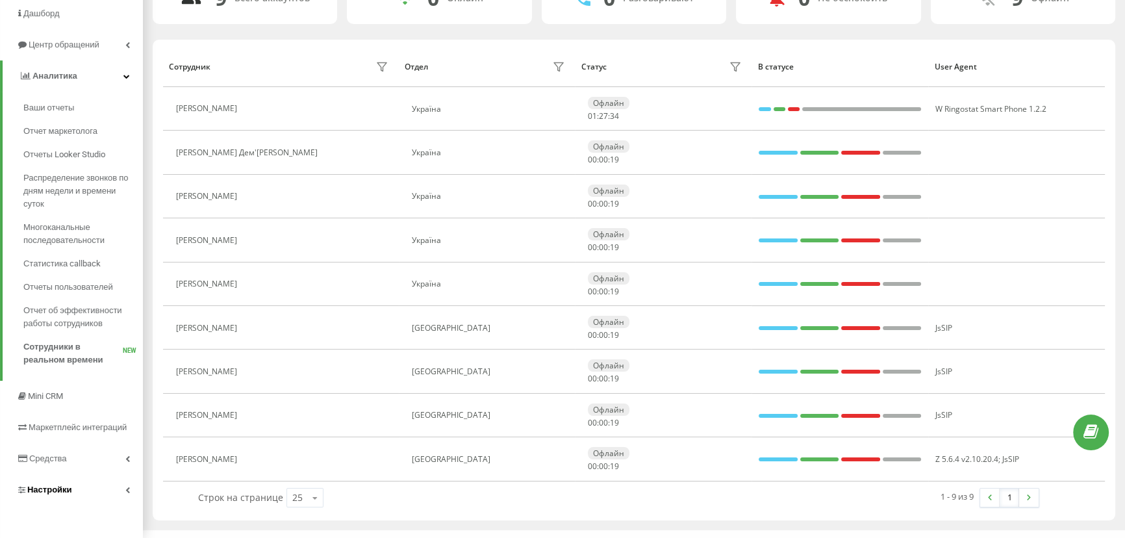
click at [53, 491] on span "Настройки" at bounding box center [49, 490] width 45 height 10
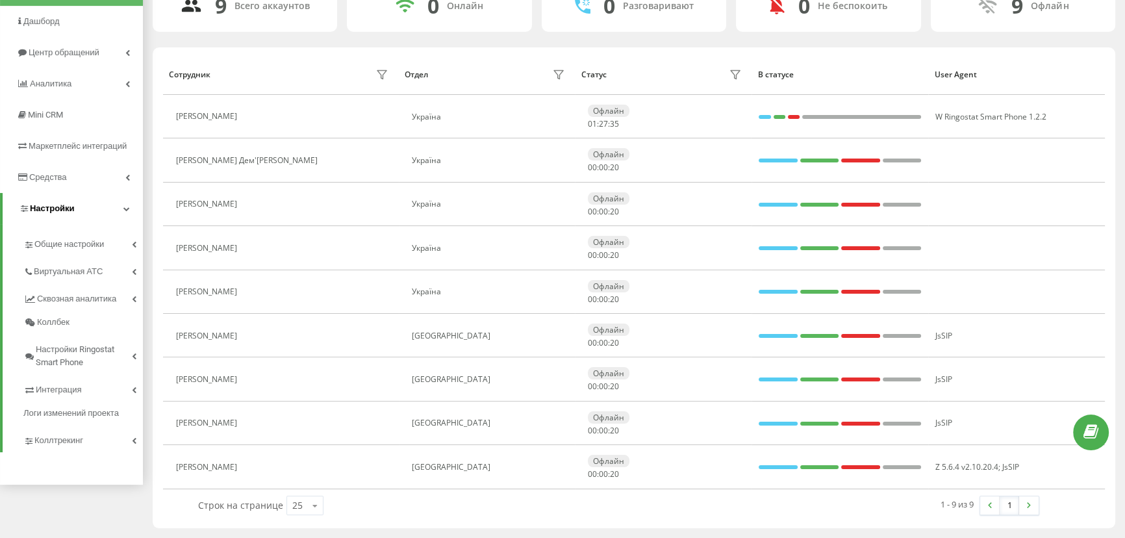
scroll to position [110, 0]
click at [61, 244] on span "Общие настройки" at bounding box center [71, 245] width 74 height 13
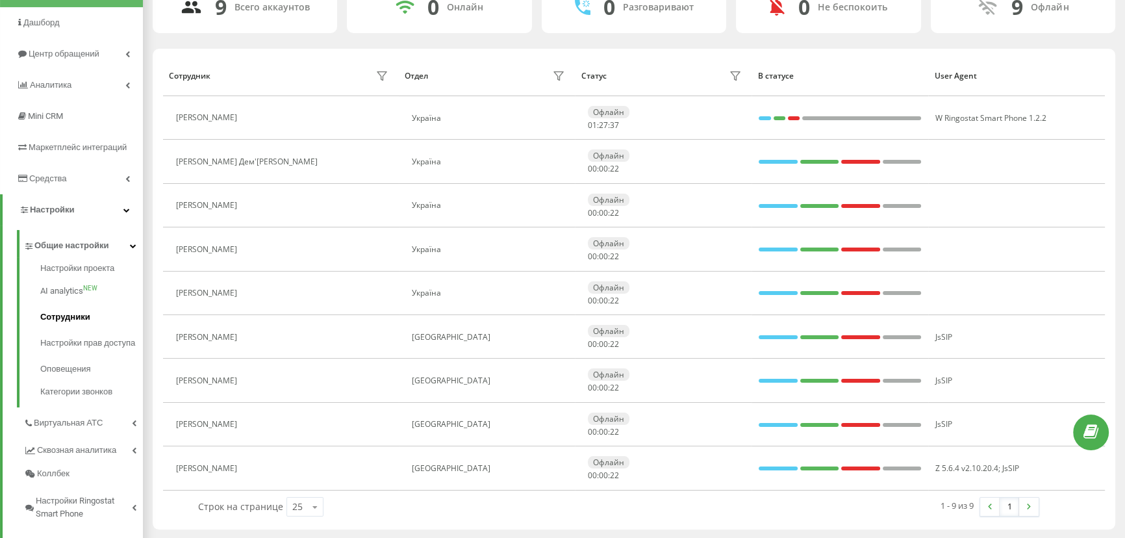
click at [53, 316] on span "Сотрудники" at bounding box center [65, 316] width 50 height 13
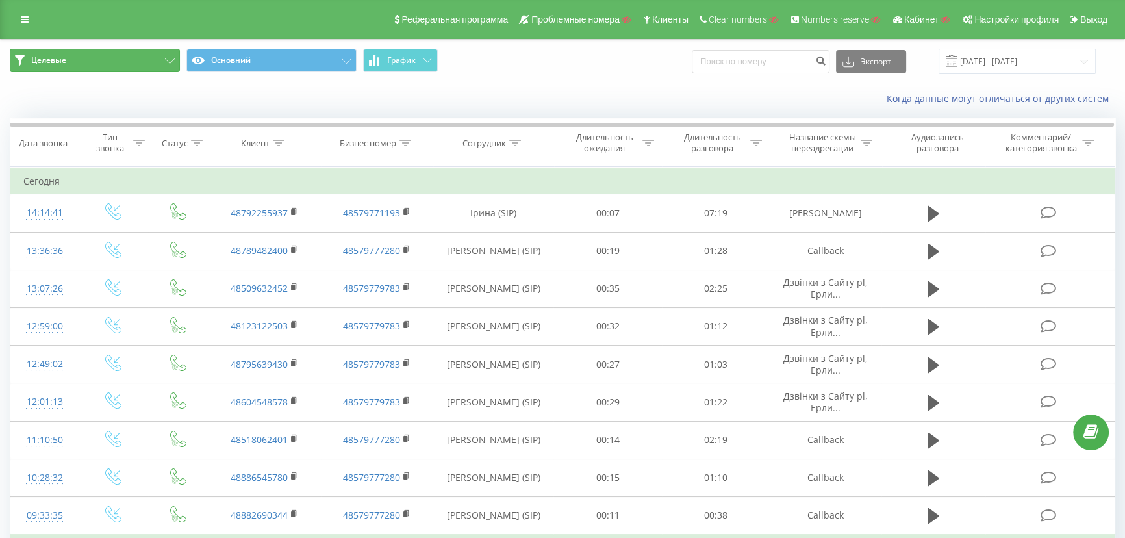
click at [115, 62] on button "Целевые_" at bounding box center [95, 60] width 170 height 23
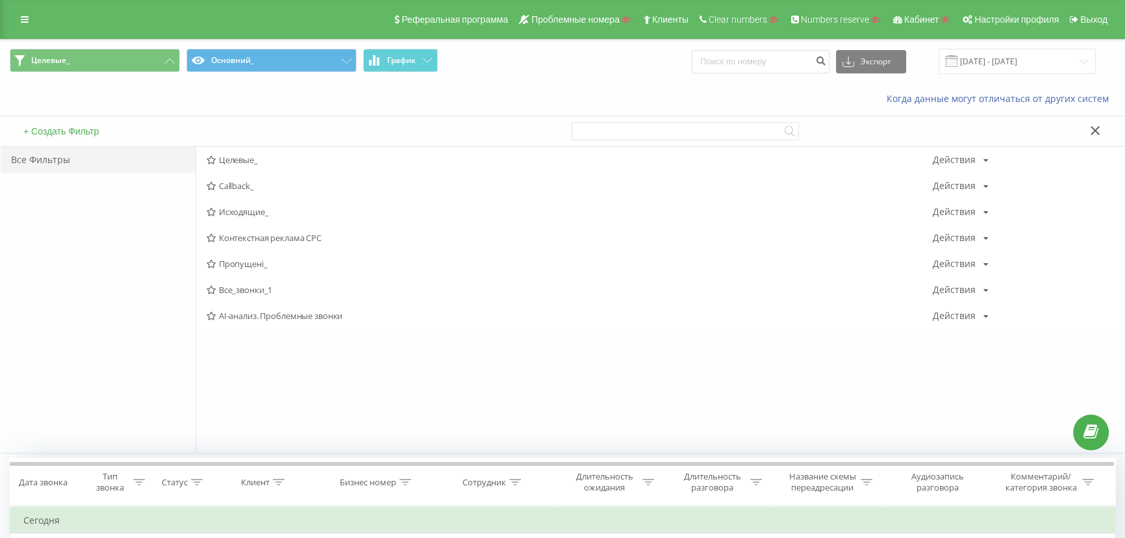
drag, startPoint x: 235, startPoint y: 286, endPoint x: 240, endPoint y: 275, distance: 11.6
click at [234, 286] on span "Все_звонки_1" at bounding box center [570, 289] width 726 height 9
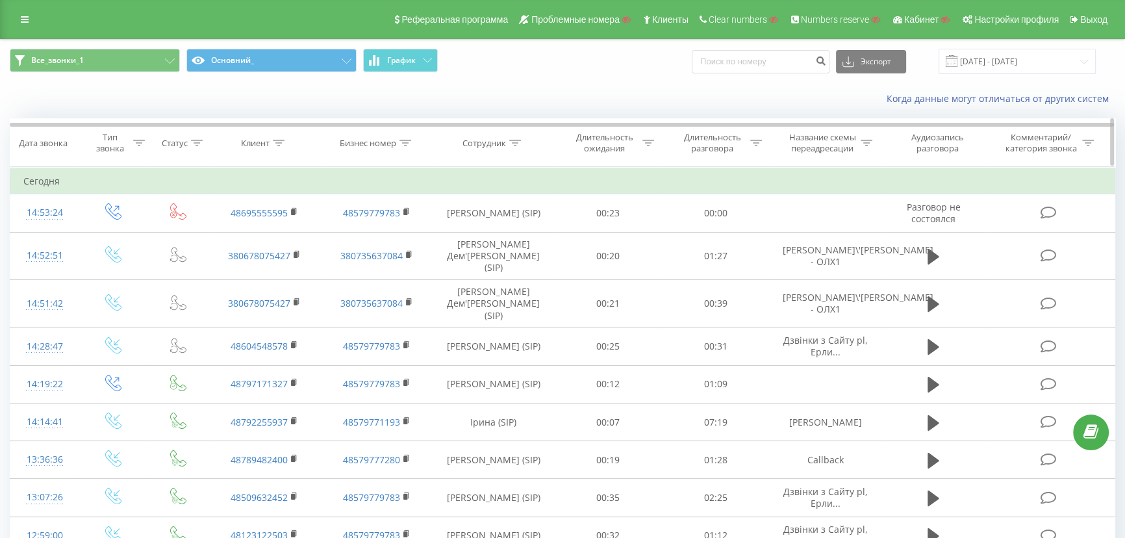
click at [278, 140] on icon at bounding box center [279, 143] width 12 height 6
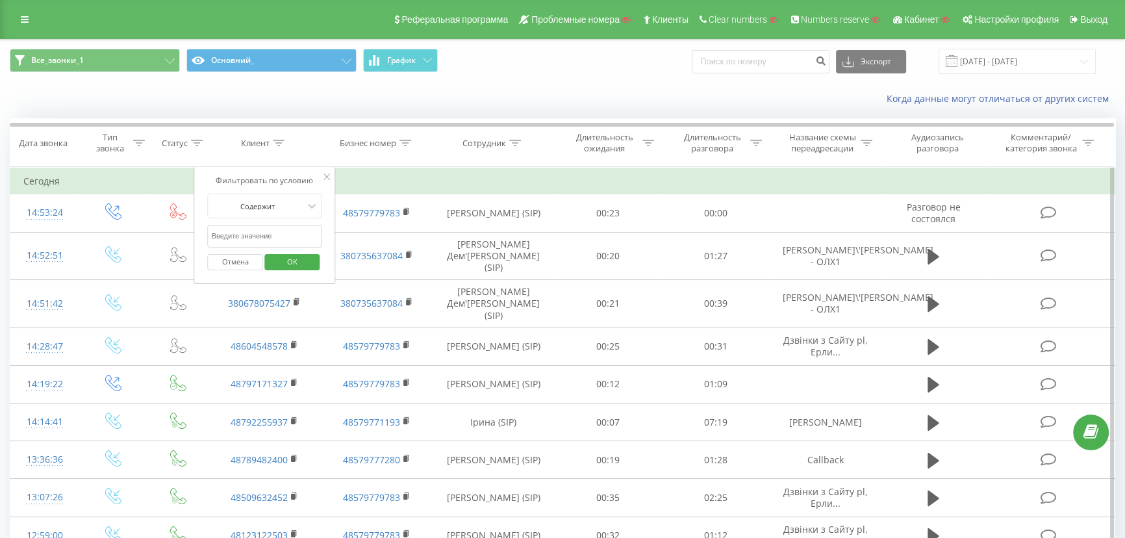
click at [258, 229] on input "text" at bounding box center [265, 236] width 114 height 23
click button "OK" at bounding box center [291, 262] width 55 height 16
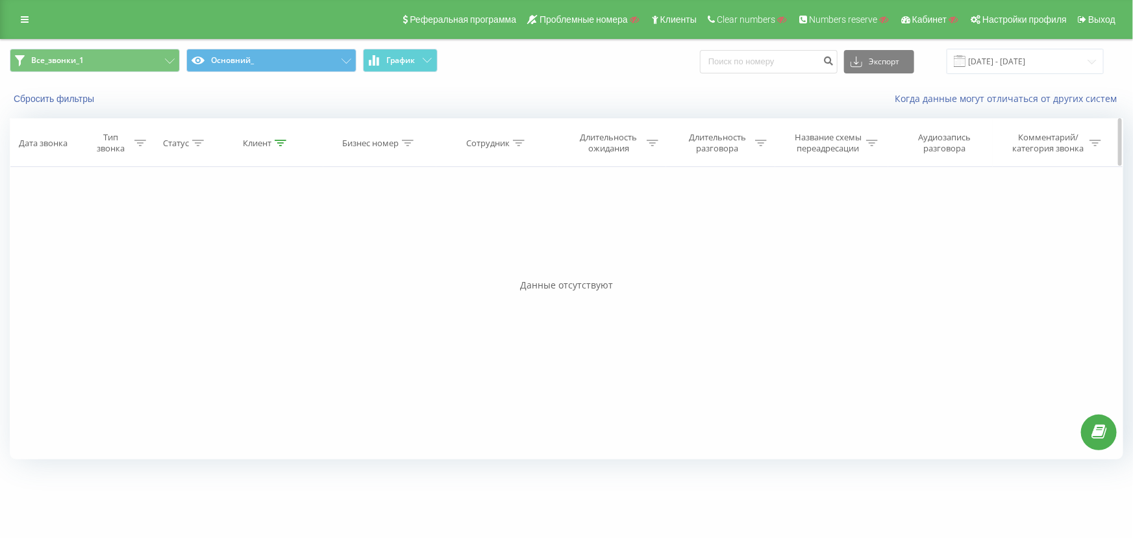
click at [281, 141] on icon at bounding box center [281, 143] width 12 height 6
click at [212, 234] on input "9783" at bounding box center [267, 236] width 114 height 23
drag, startPoint x: 246, startPoint y: 242, endPoint x: 194, endPoint y: 241, distance: 52.0
click at [194, 241] on div "Фильтровать по условию Равно Введите значение Отмена OK Фильтровать по условию …" at bounding box center [567, 313] width 1114 height 292
type input "48604548578"
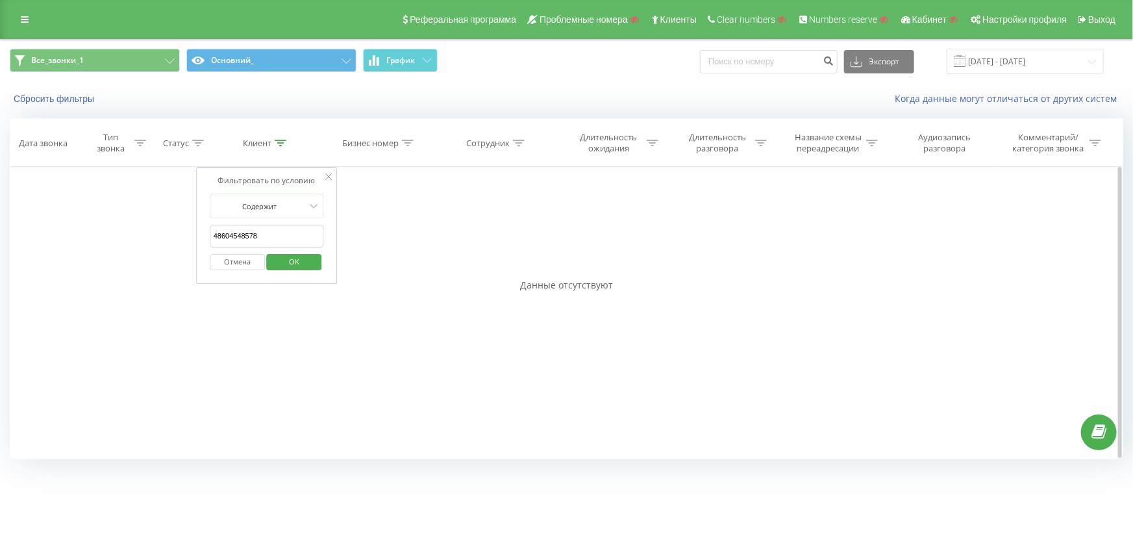
click button "OK" at bounding box center [294, 262] width 55 height 16
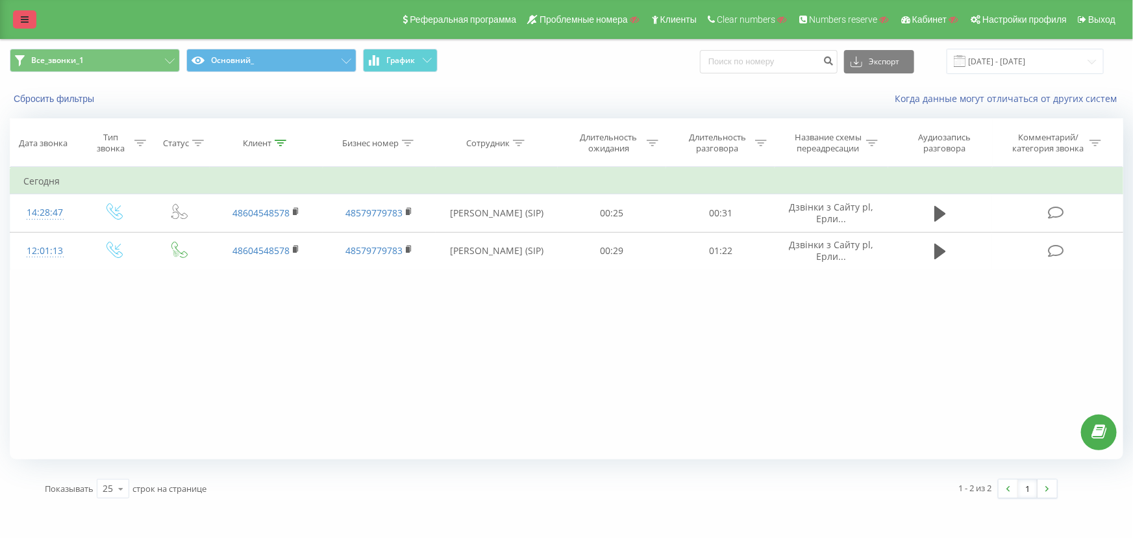
click at [27, 19] on icon at bounding box center [25, 19] width 8 height 9
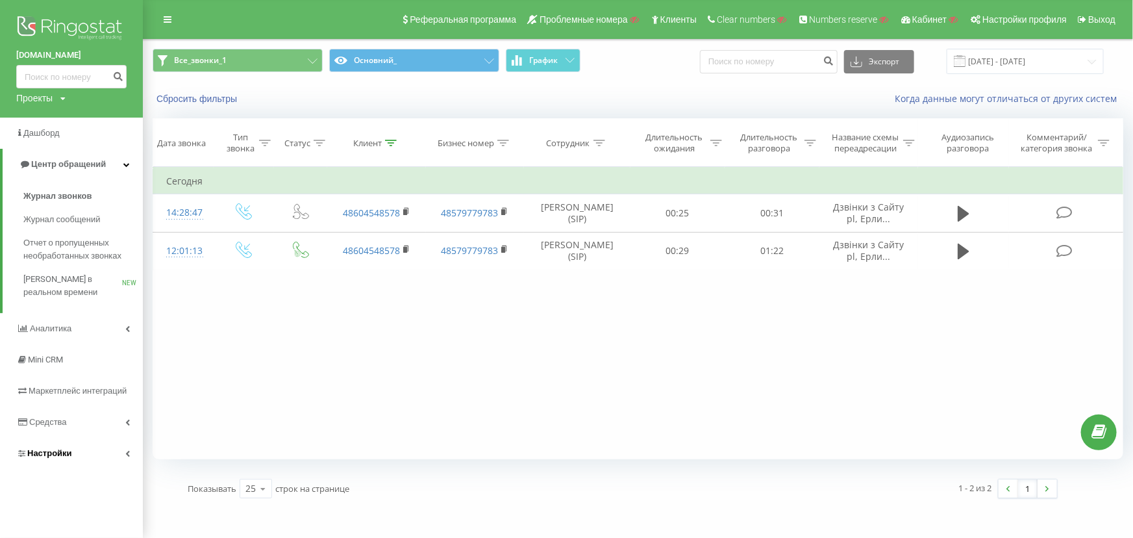
click at [38, 448] on span "Настройки" at bounding box center [49, 453] width 45 height 10
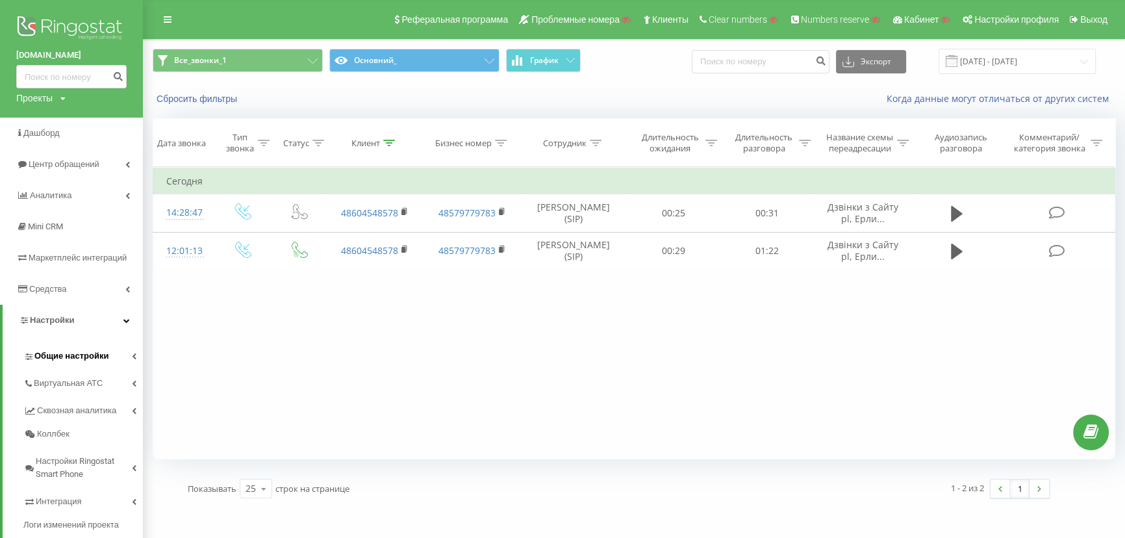
click at [65, 356] on span "Общие настройки" at bounding box center [71, 355] width 74 height 13
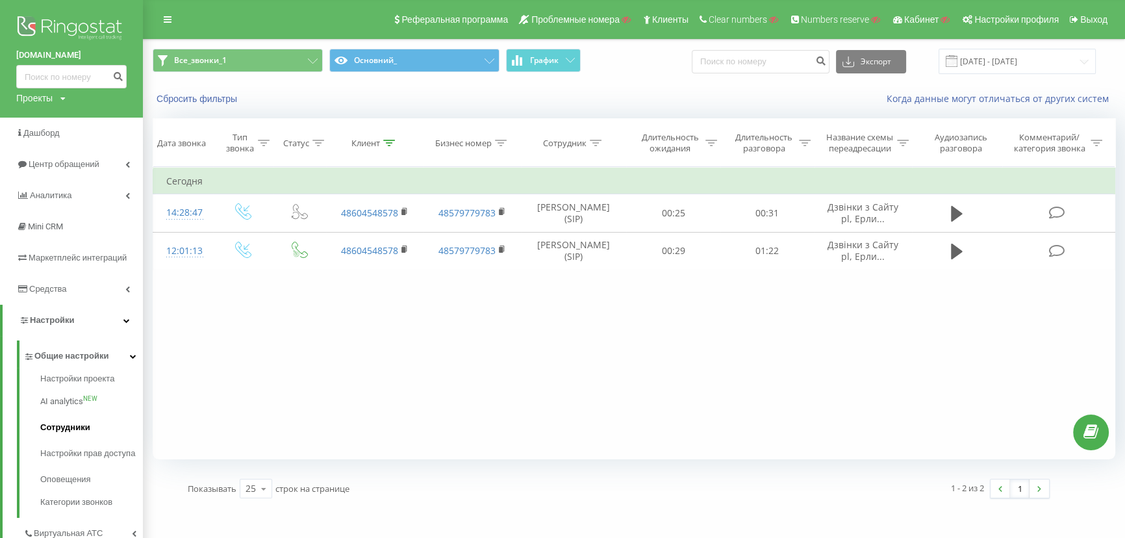
click at [58, 429] on span "Сотрудники" at bounding box center [65, 427] width 50 height 13
